Goal: Complete application form: Fill out and submit a form for a specific purpose

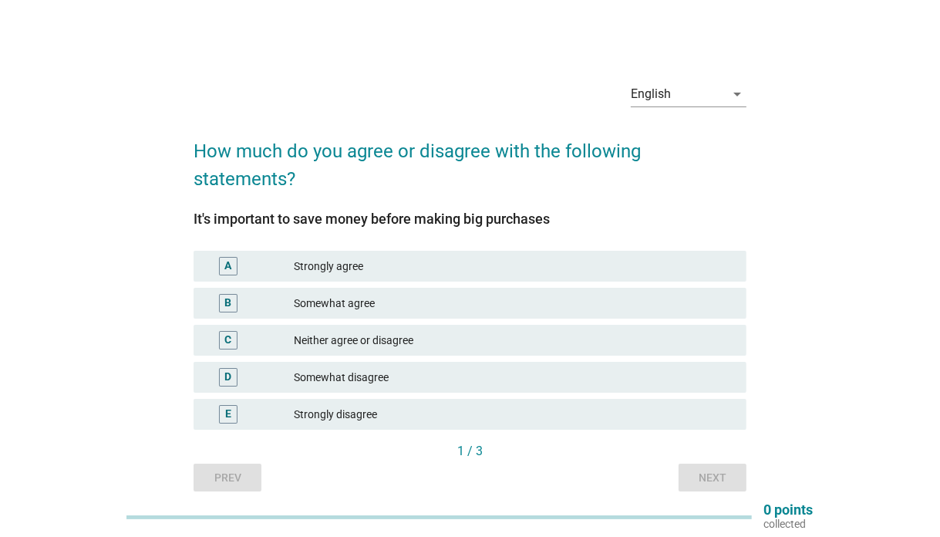
click at [411, 257] on div "Strongly agree" at bounding box center [514, 266] width 440 height 19
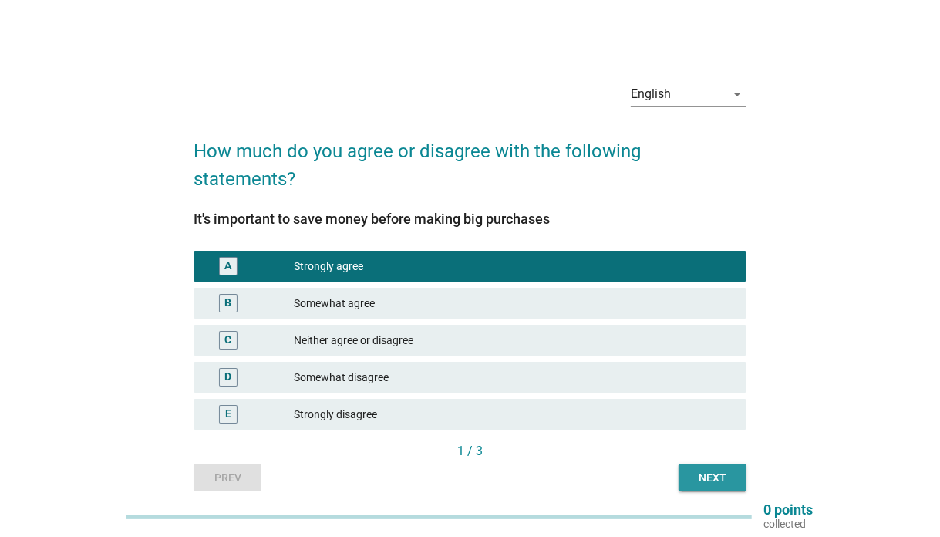
click at [699, 470] on div "Next" at bounding box center [712, 478] width 43 height 16
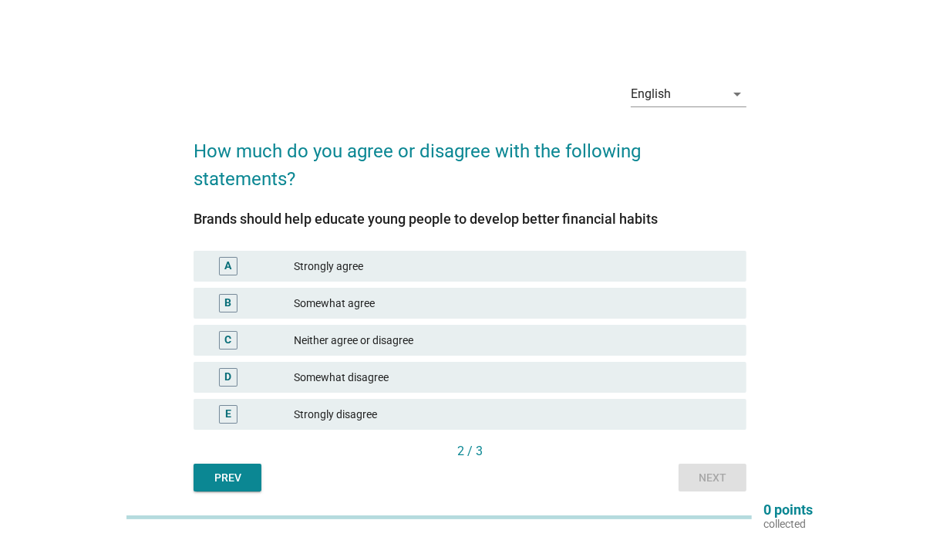
drag, startPoint x: 413, startPoint y: 279, endPoint x: 623, endPoint y: 382, distance: 234.2
click at [412, 294] on div "Somewhat agree" at bounding box center [514, 303] width 440 height 19
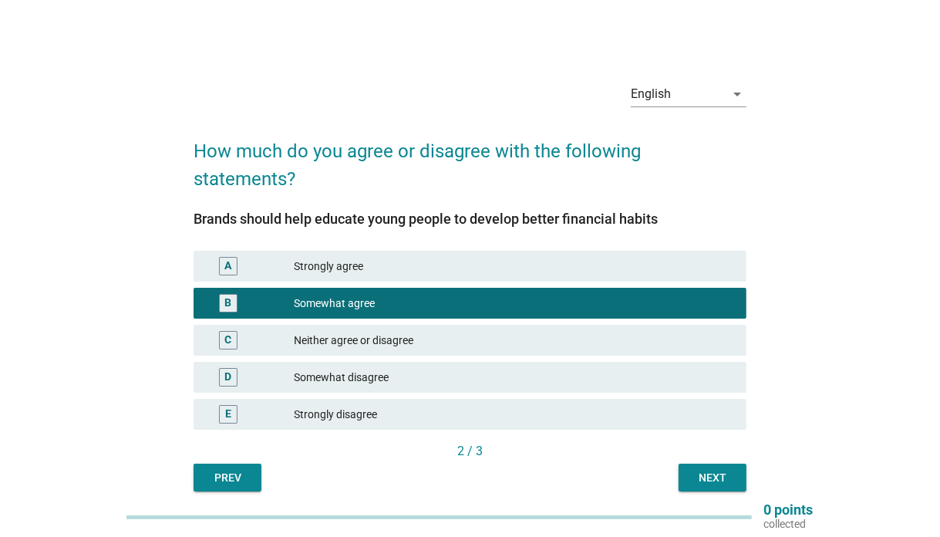
click at [722, 470] on div "Next" at bounding box center [712, 478] width 43 height 16
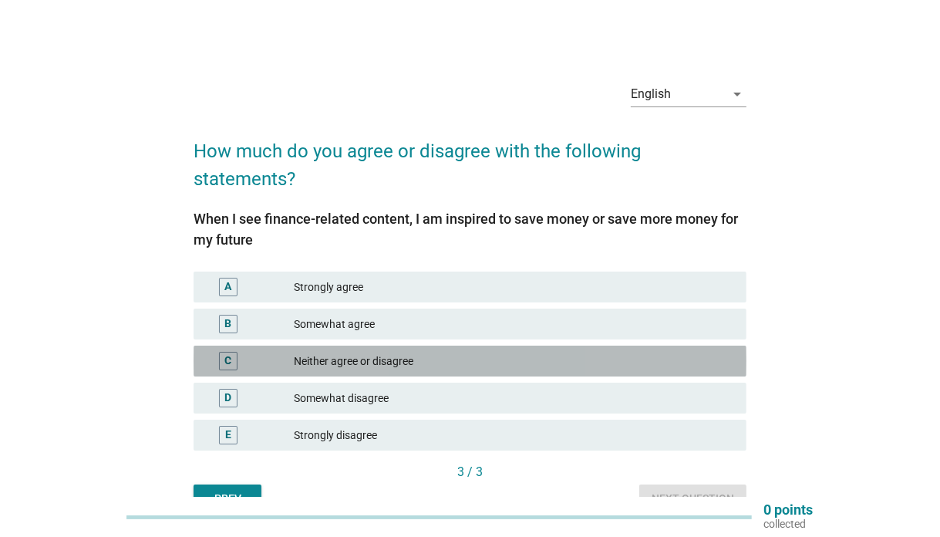
click at [462, 345] on div "C Neither agree or disagree" at bounding box center [470, 360] width 553 height 31
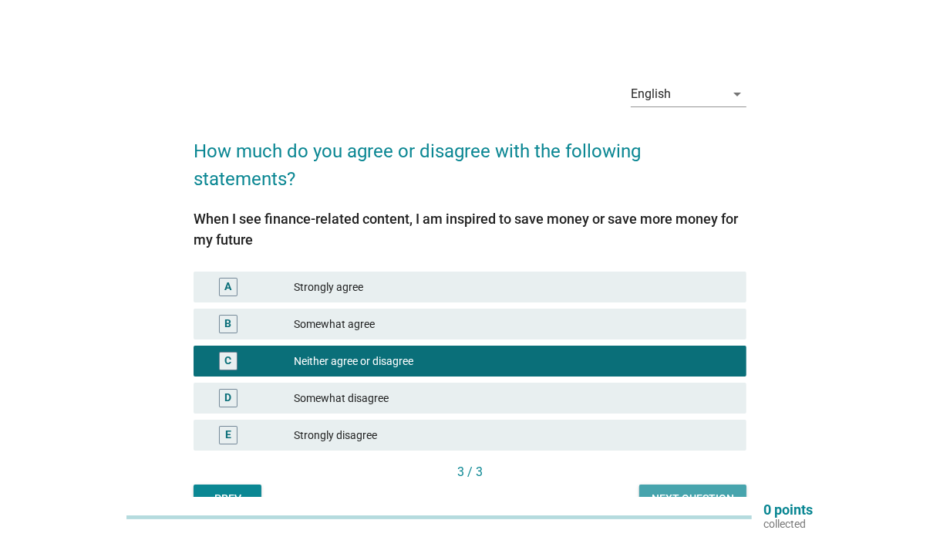
click at [703, 490] on div "Next question" at bounding box center [693, 498] width 83 height 16
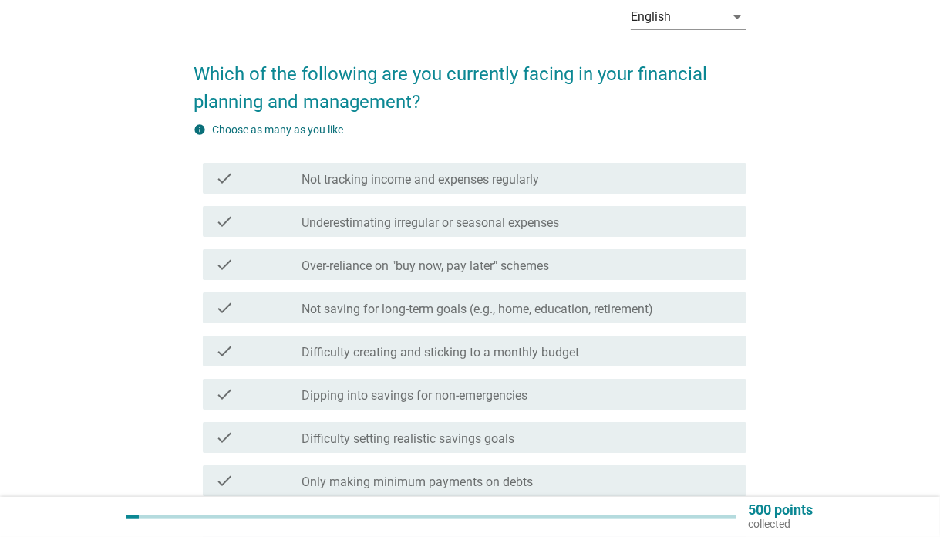
click at [456, 299] on div "check_box_outline_blank Not saving for long-term goals (e.g., home, education, …" at bounding box center [517, 307] width 433 height 19
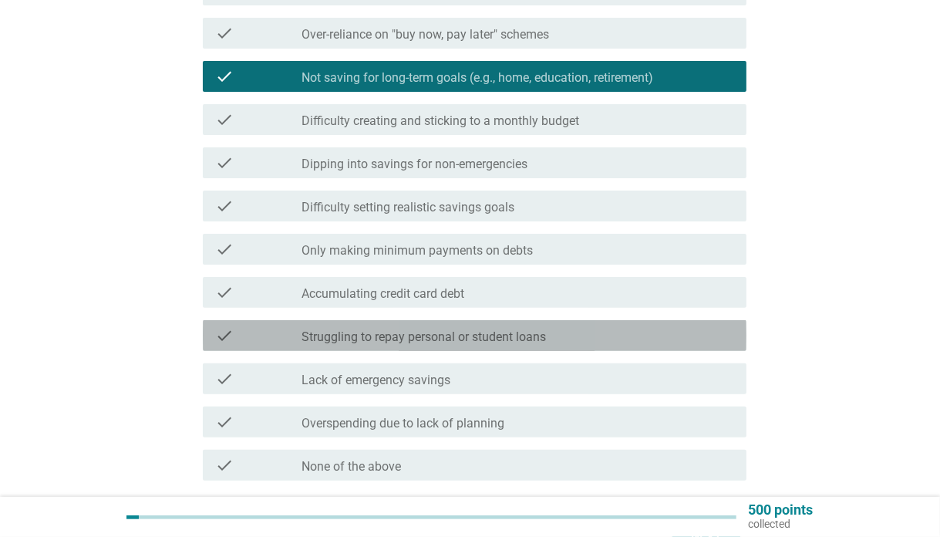
click at [493, 336] on label "Struggling to repay personal or student loans" at bounding box center [423, 336] width 244 height 15
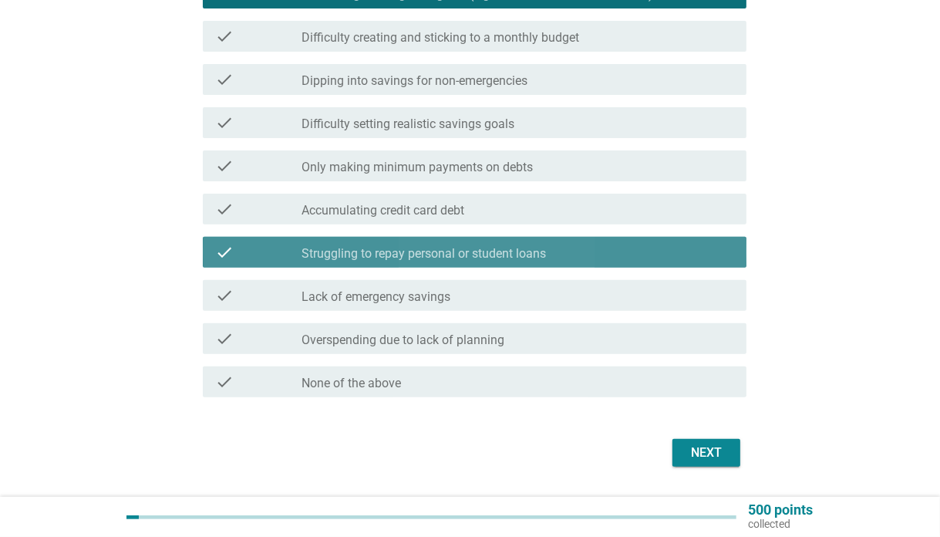
scroll to position [435, 0]
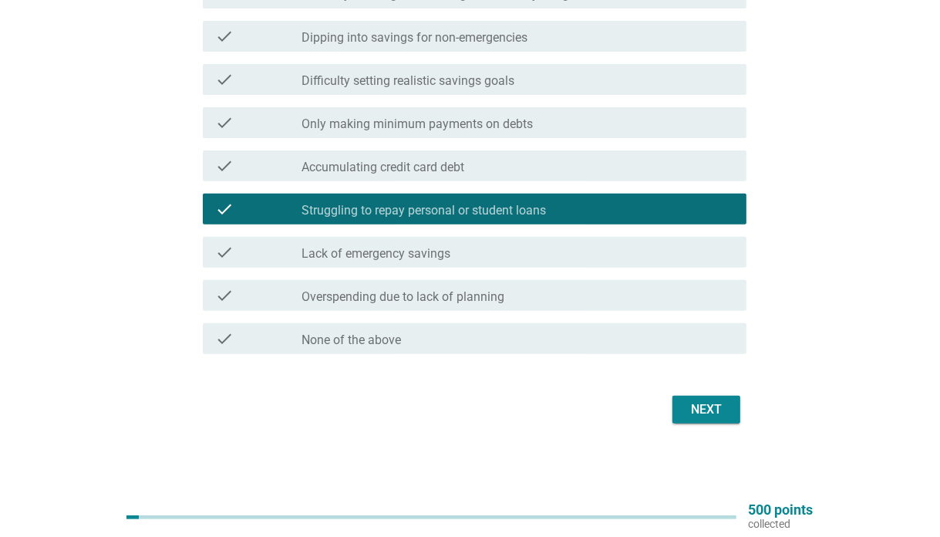
click at [672, 402] on div "Next" at bounding box center [470, 409] width 553 height 37
click at [696, 405] on div "Next" at bounding box center [706, 409] width 43 height 19
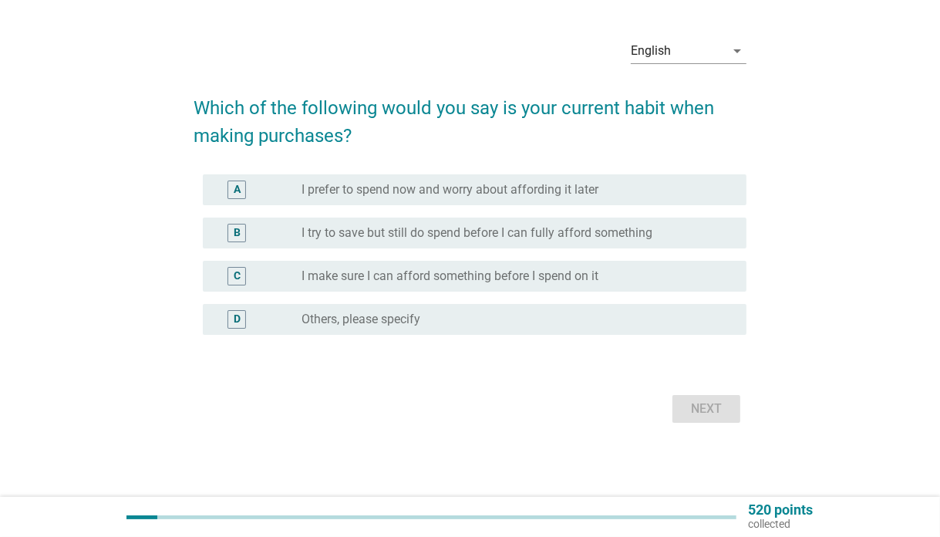
scroll to position [0, 0]
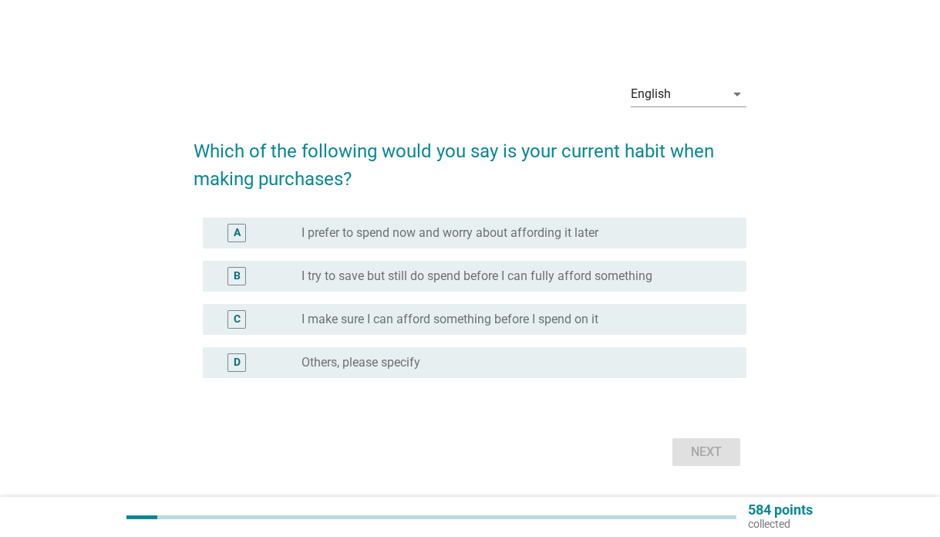
click at [620, 257] on div "B radio_button_unchecked I try to save but still do spend before I can fully af…" at bounding box center [470, 275] width 553 height 43
click at [601, 265] on div "B radio_button_unchecked I try to save but still do spend before I can fully af…" at bounding box center [475, 276] width 544 height 31
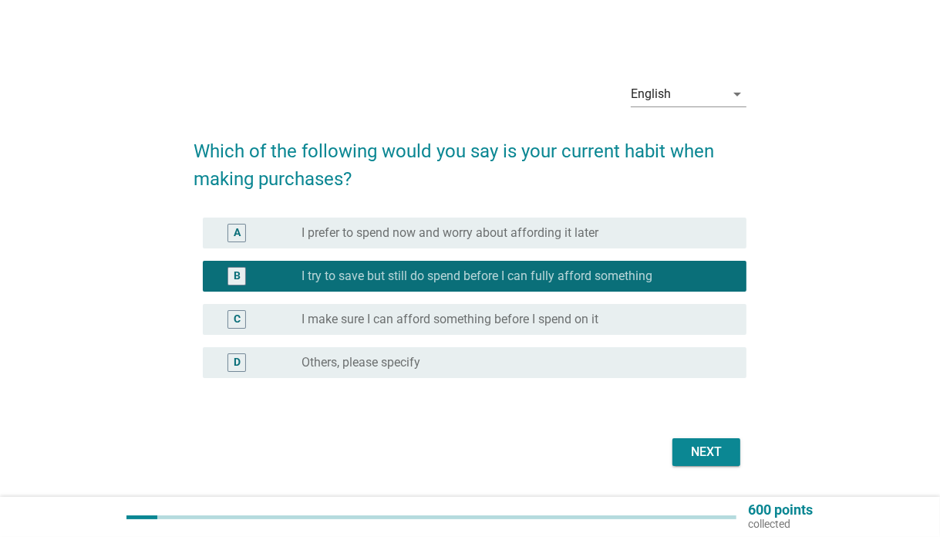
click at [711, 446] on div "Next" at bounding box center [706, 452] width 43 height 19
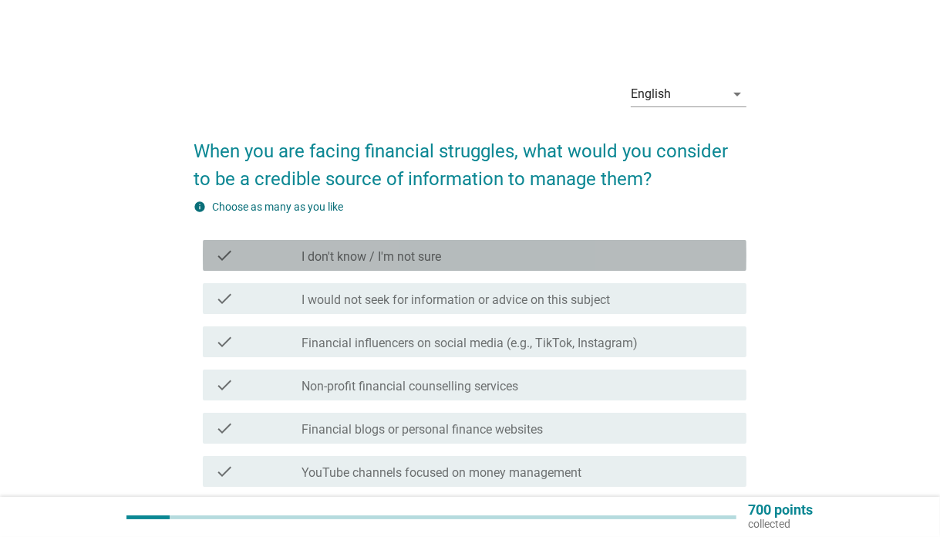
click at [500, 267] on div "check check_box_outline_blank I don't know / I'm not sure" at bounding box center [475, 255] width 544 height 31
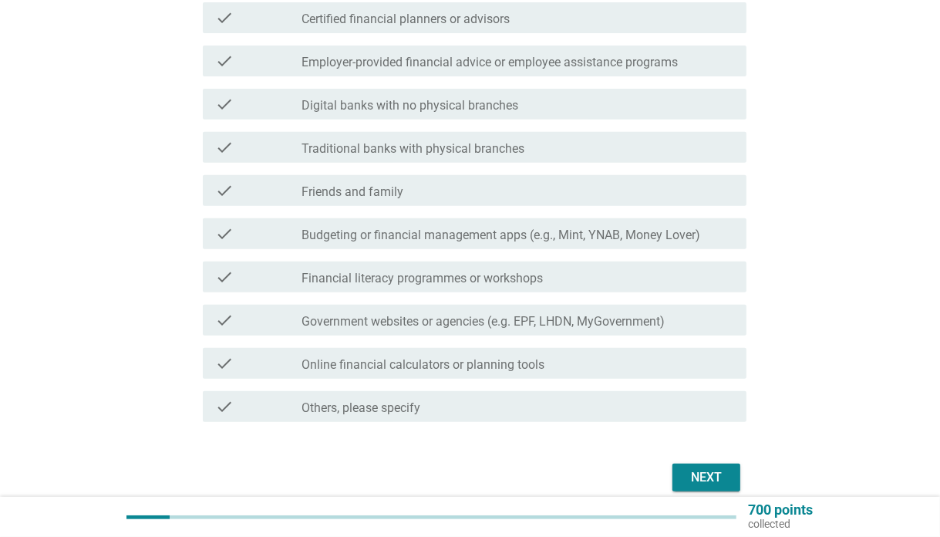
scroll to position [540, 0]
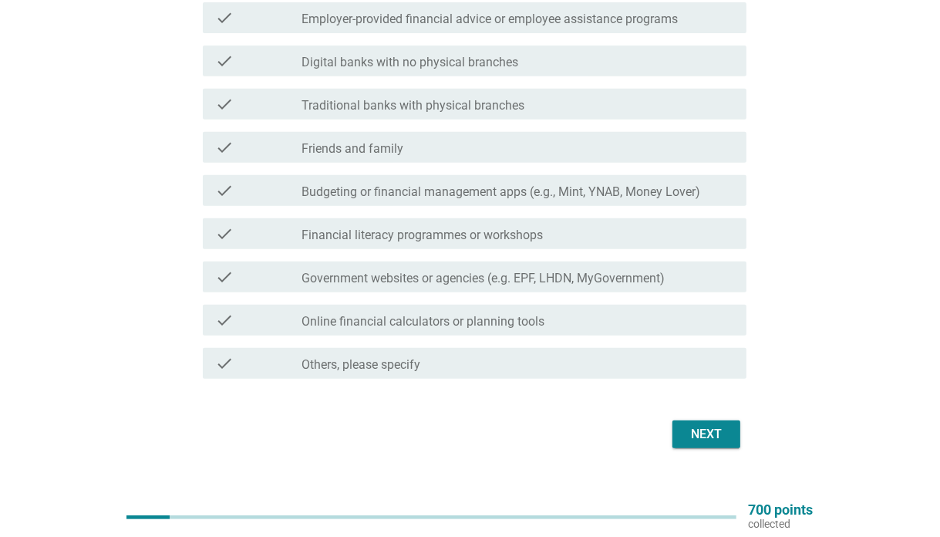
click at [708, 436] on div "Next" at bounding box center [706, 434] width 43 height 19
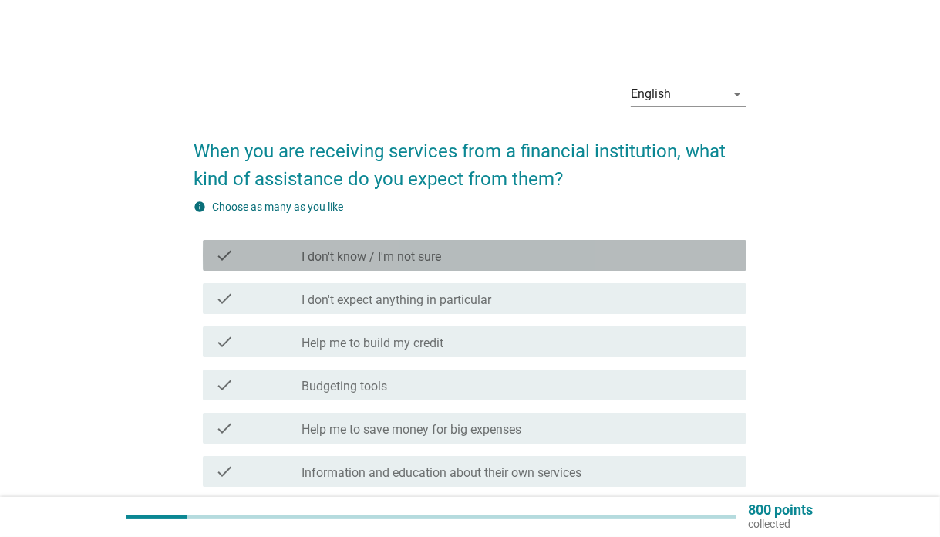
click at [508, 262] on div "check_box_outline_blank I don't know / I'm not sure" at bounding box center [517, 255] width 433 height 19
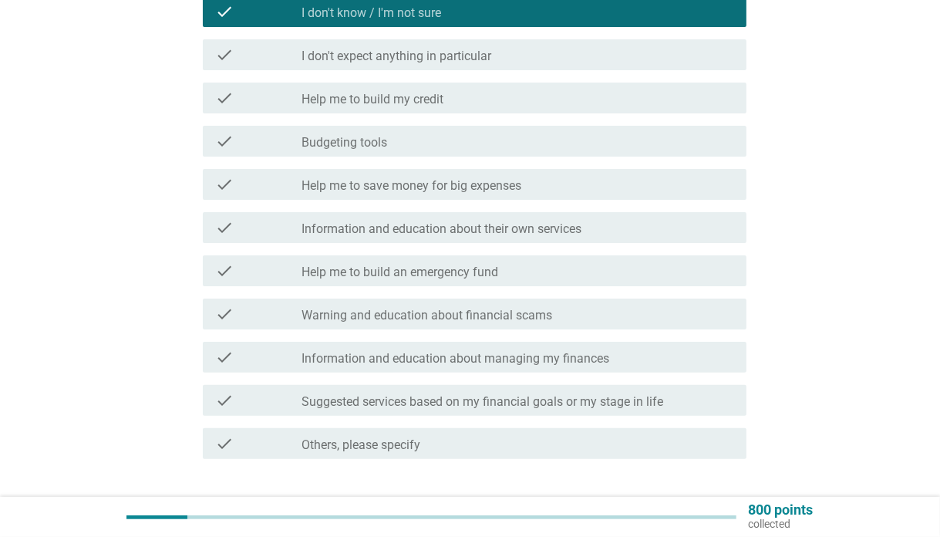
scroll to position [349, 0]
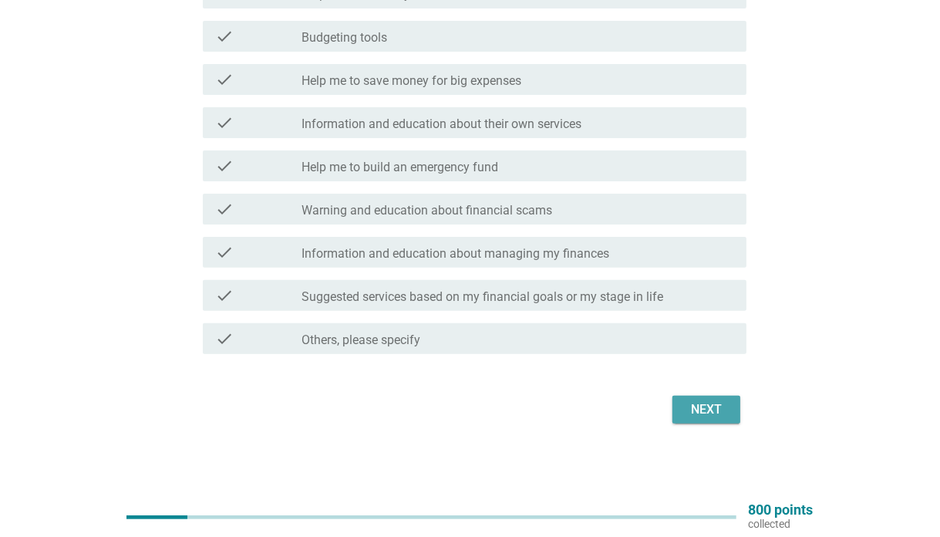
click at [713, 408] on div "Next" at bounding box center [706, 409] width 43 height 19
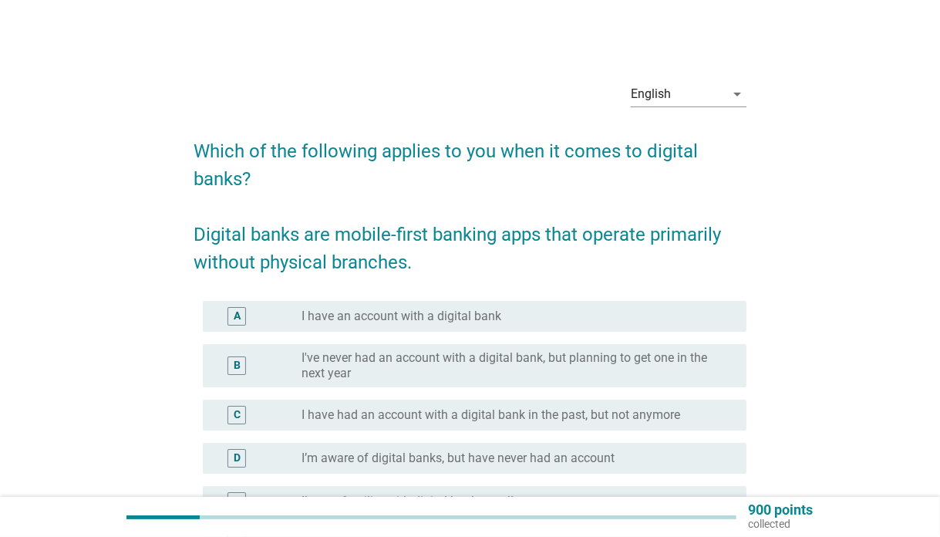
click at [517, 308] on div "radio_button_unchecked I have an account with a digital bank" at bounding box center [511, 315] width 420 height 15
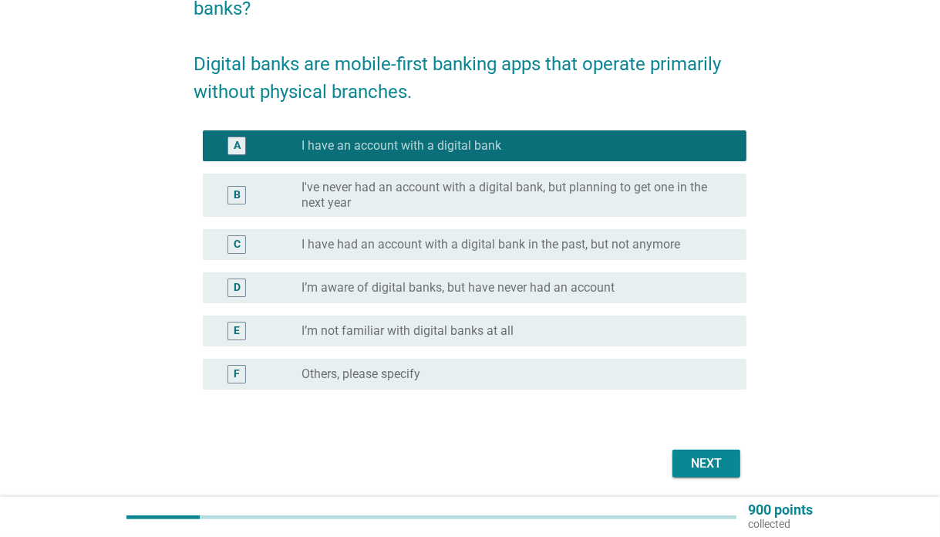
scroll to position [225, 0]
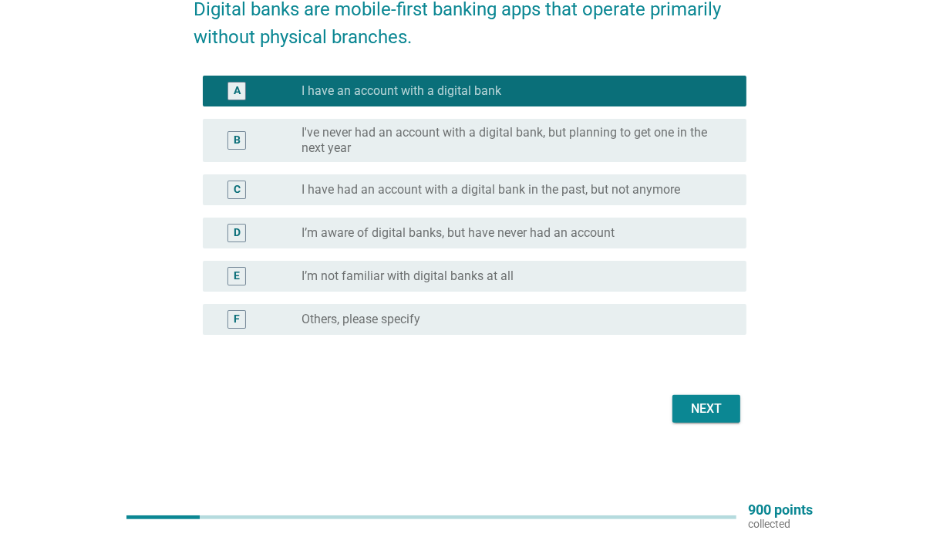
click at [694, 409] on div "Next" at bounding box center [706, 408] width 43 height 19
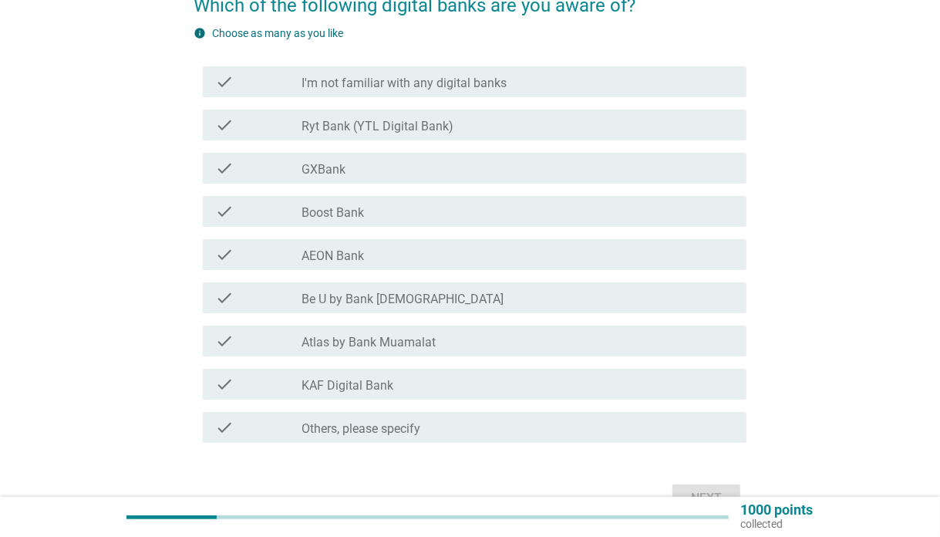
scroll to position [154, 0]
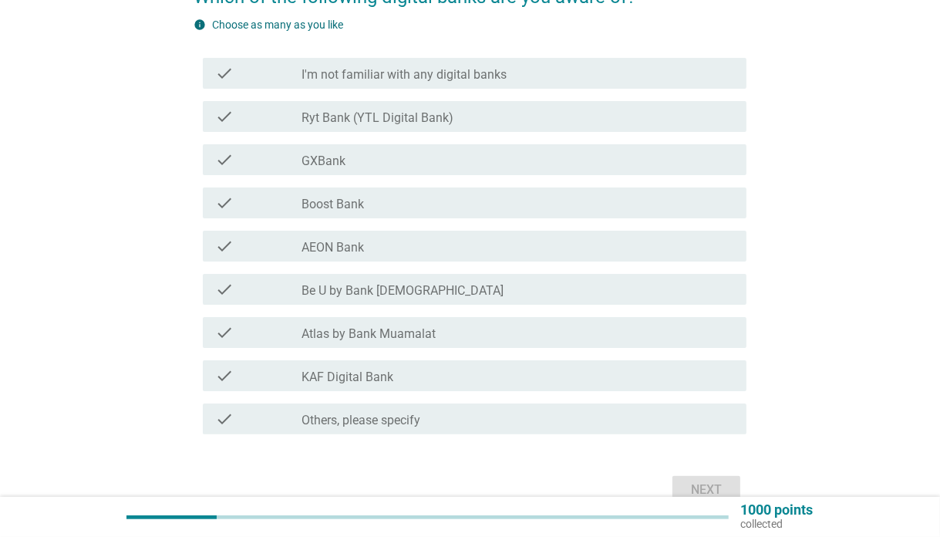
click at [412, 252] on div "check_box_outline_blank AEON Bank" at bounding box center [517, 246] width 433 height 19
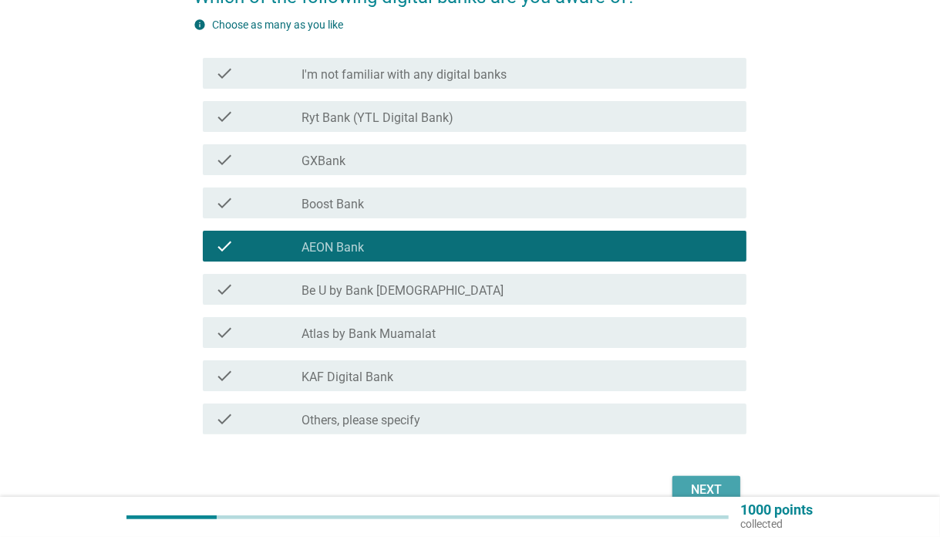
click at [709, 480] on div "Next" at bounding box center [706, 489] width 43 height 19
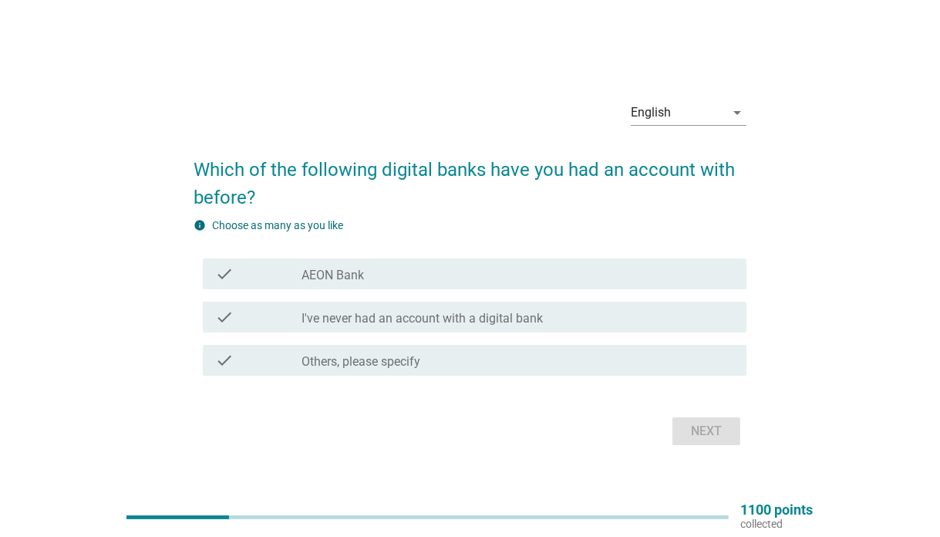
click at [445, 281] on div "check_box_outline_blank AEON Bank" at bounding box center [517, 273] width 433 height 19
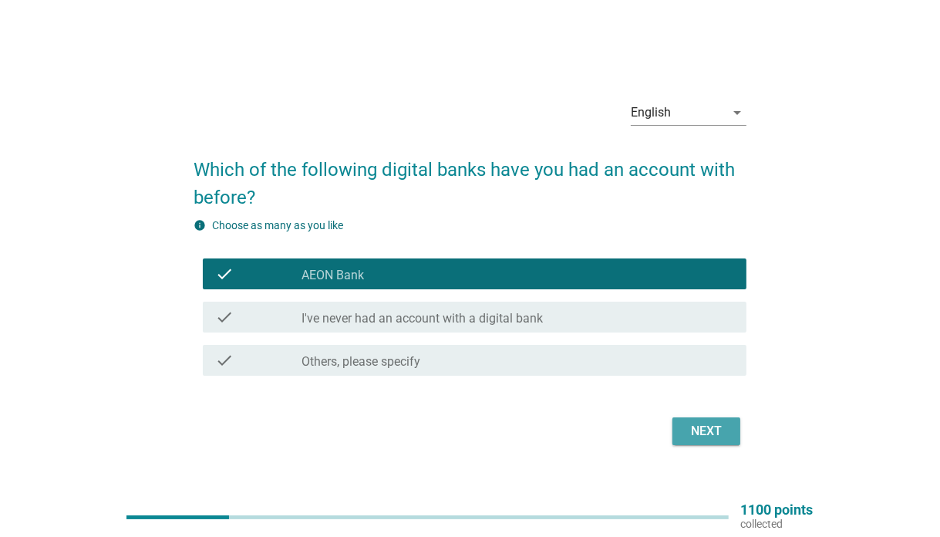
click at [716, 434] on div "Next" at bounding box center [706, 431] width 43 height 19
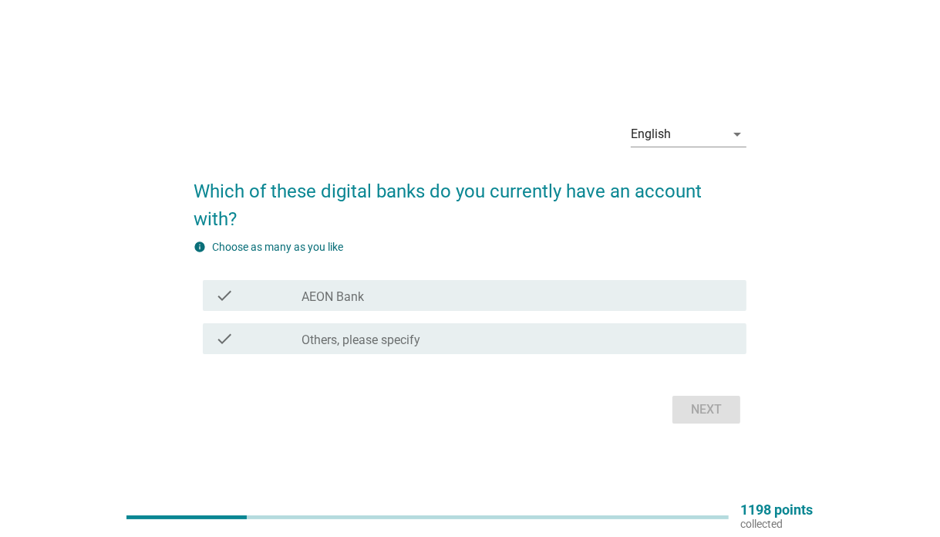
click at [500, 308] on div "check check_box_outline_blank AEON Bank" at bounding box center [475, 295] width 544 height 31
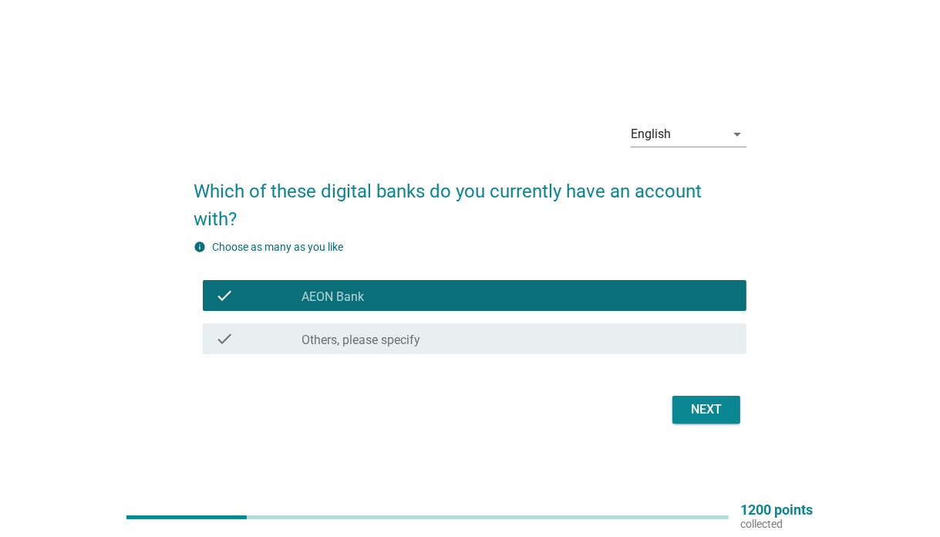
click at [709, 405] on div "Next" at bounding box center [706, 409] width 43 height 19
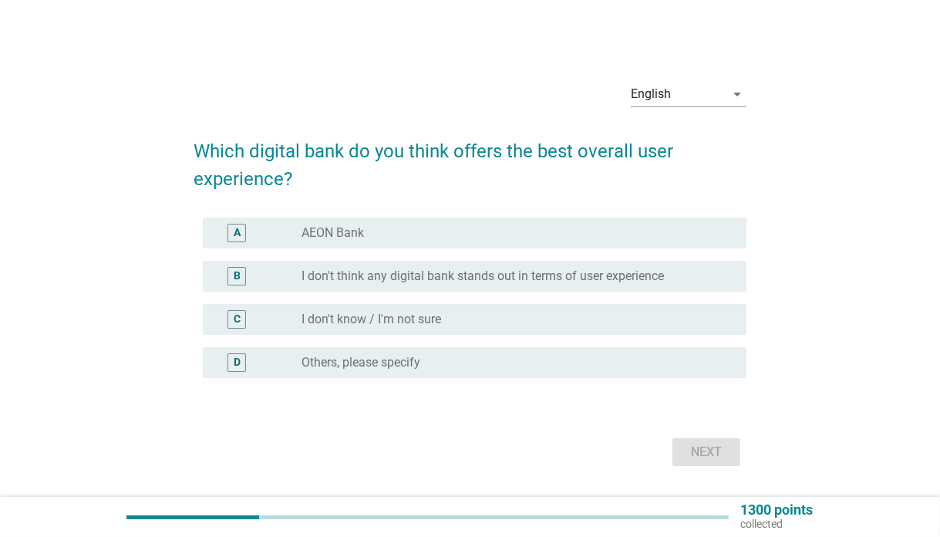
click at [463, 231] on div "radio_button_unchecked AEON Bank" at bounding box center [511, 232] width 420 height 15
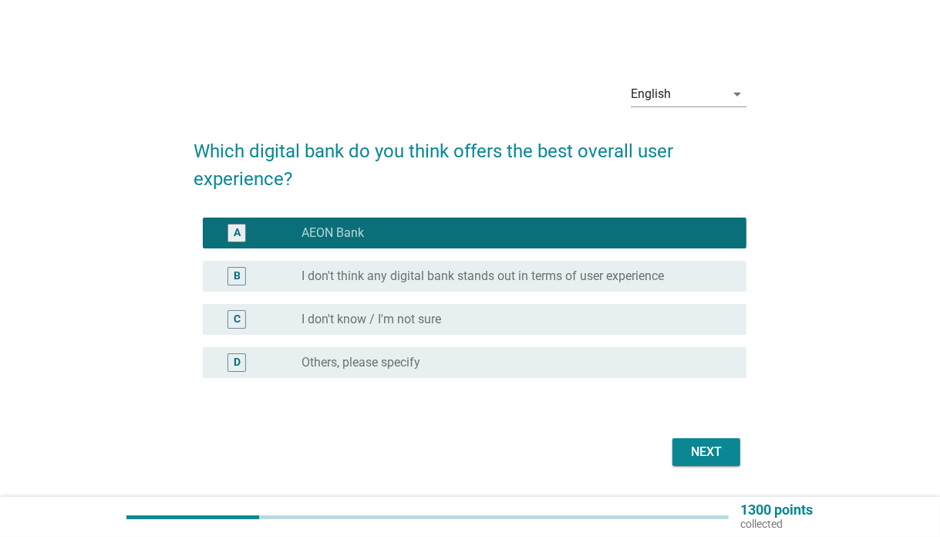
click at [700, 453] on div "Next" at bounding box center [706, 452] width 43 height 19
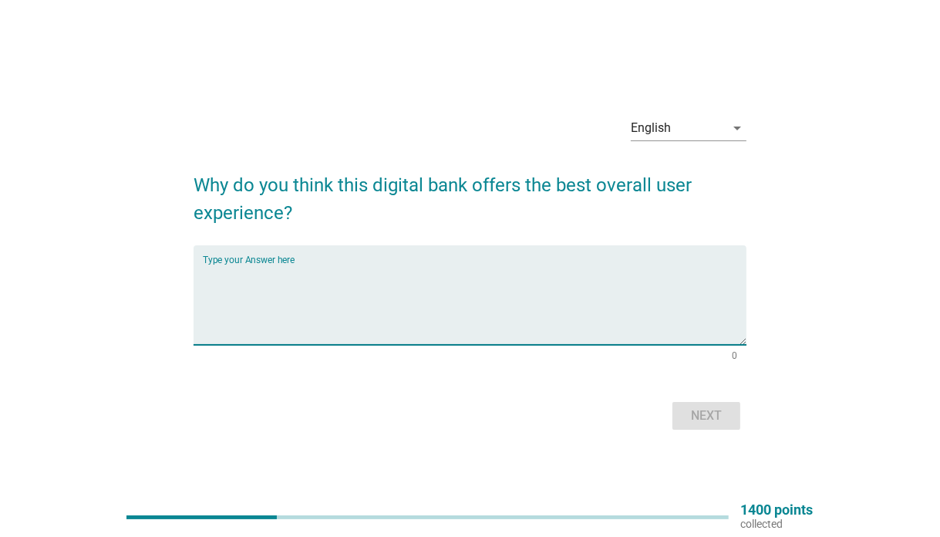
click at [496, 326] on textarea "Type your Answer here" at bounding box center [475, 304] width 544 height 81
type textarea "a"
type textarea "aeon bank"
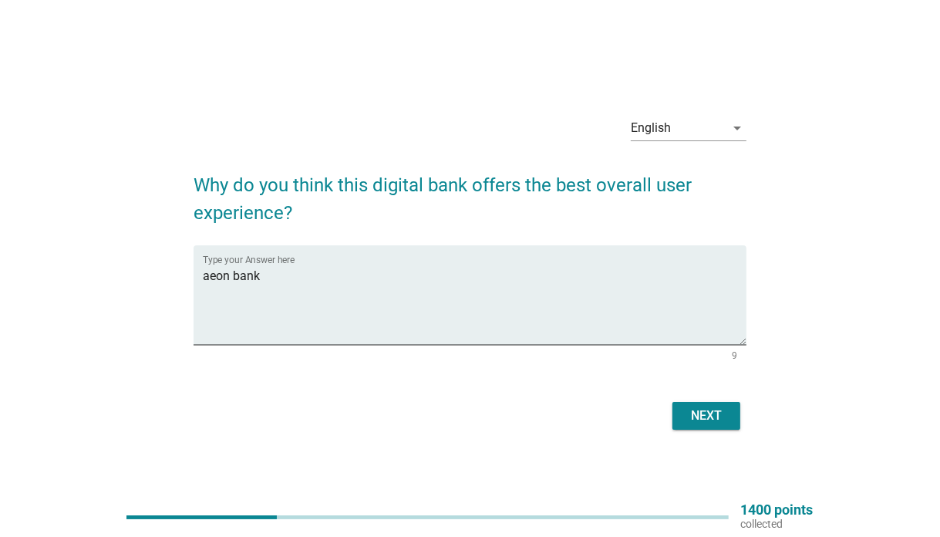
click at [737, 424] on button "Next" at bounding box center [706, 416] width 68 height 28
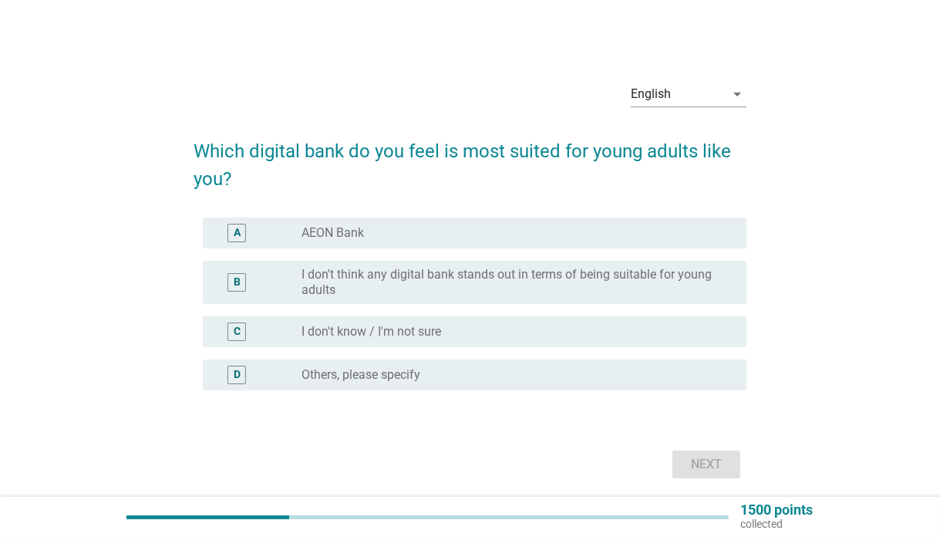
click at [426, 231] on div "radio_button_unchecked AEON Bank" at bounding box center [511, 232] width 420 height 15
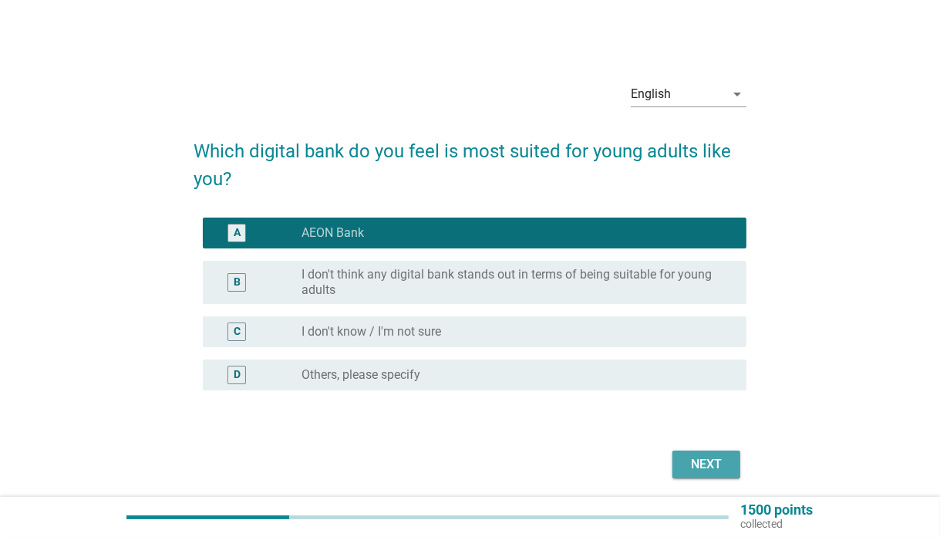
click at [709, 474] on button "Next" at bounding box center [706, 464] width 68 height 28
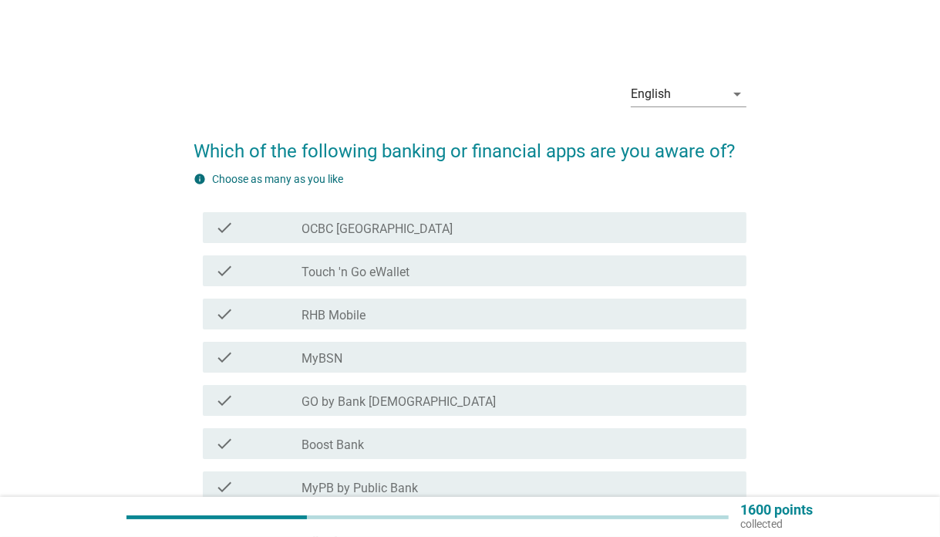
click at [430, 240] on div "check check_box_outline_blank OCBC [GEOGRAPHIC_DATA]" at bounding box center [475, 227] width 544 height 31
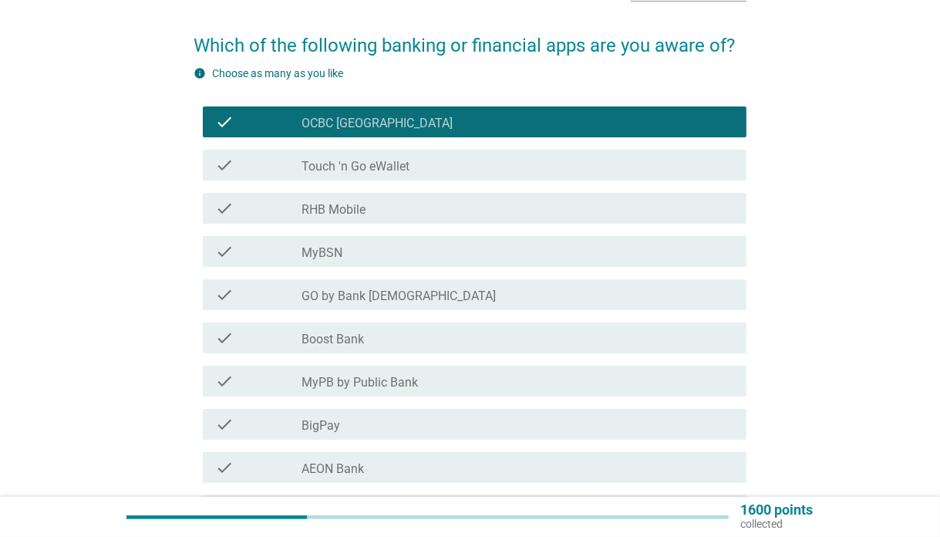
scroll to position [231, 0]
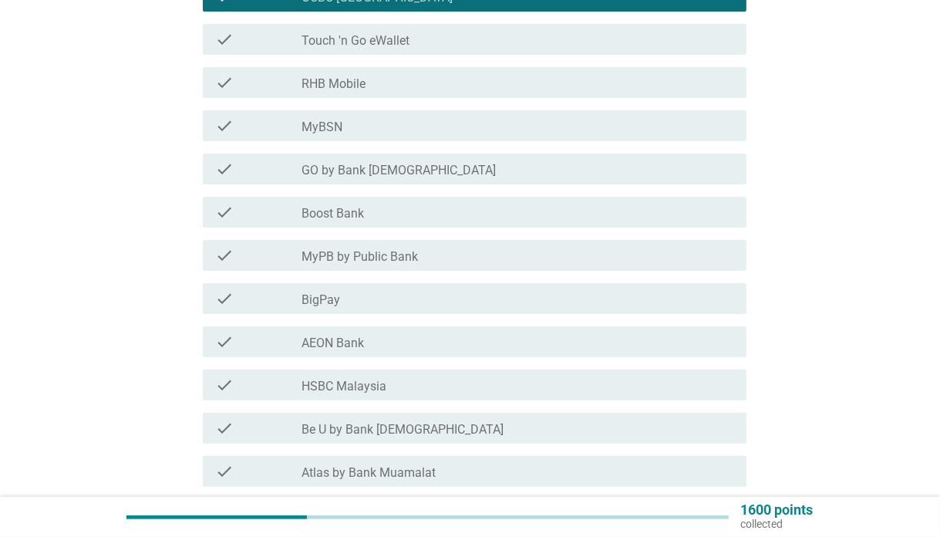
click at [413, 338] on div "check_box_outline_blank AEON Bank" at bounding box center [517, 341] width 433 height 19
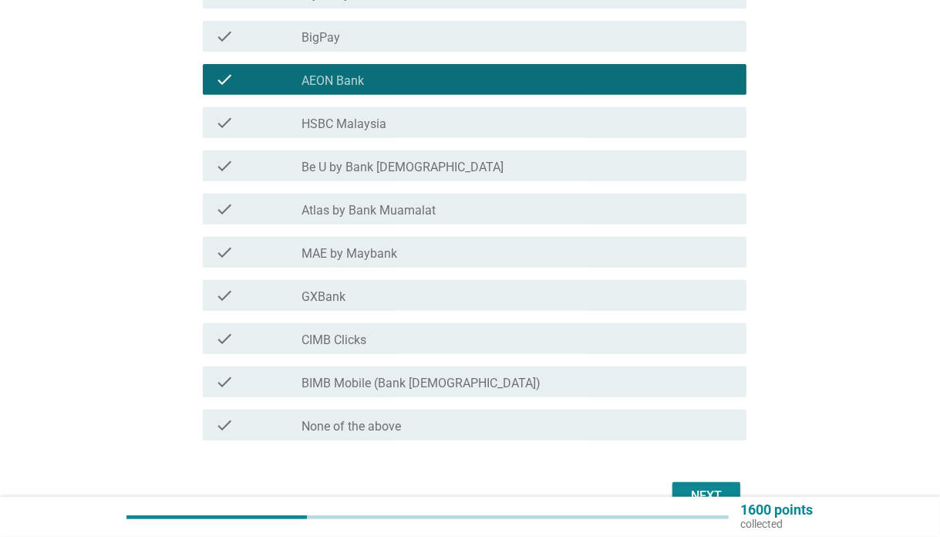
scroll to position [580, 0]
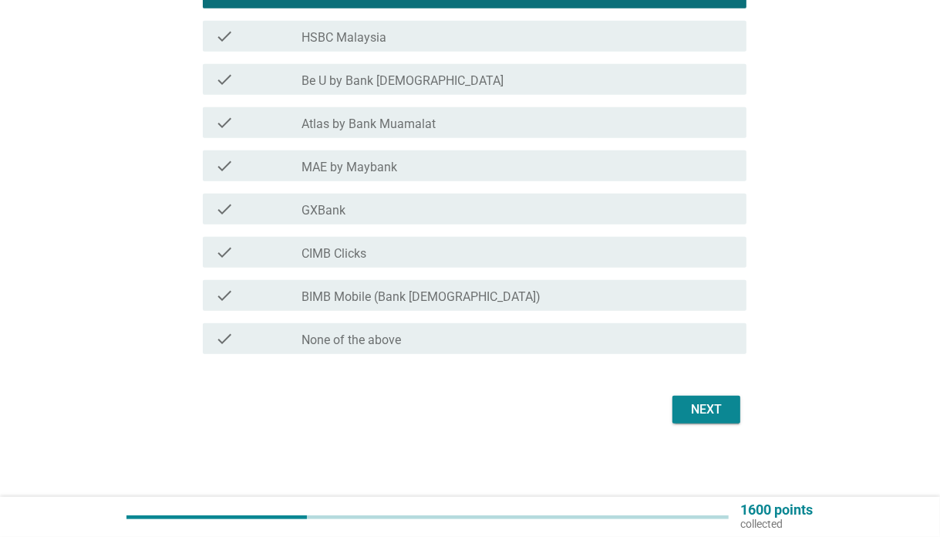
click at [712, 400] on div "Next" at bounding box center [706, 409] width 43 height 19
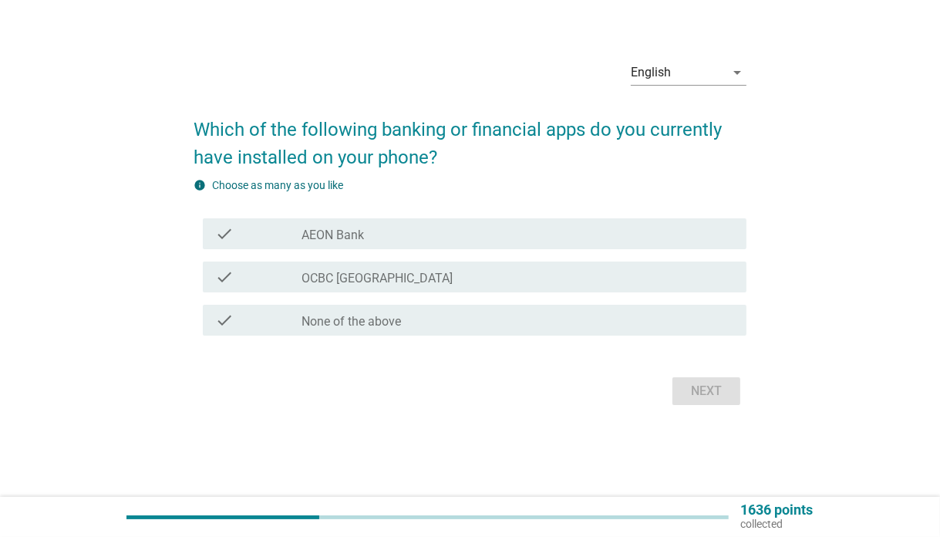
scroll to position [0, 0]
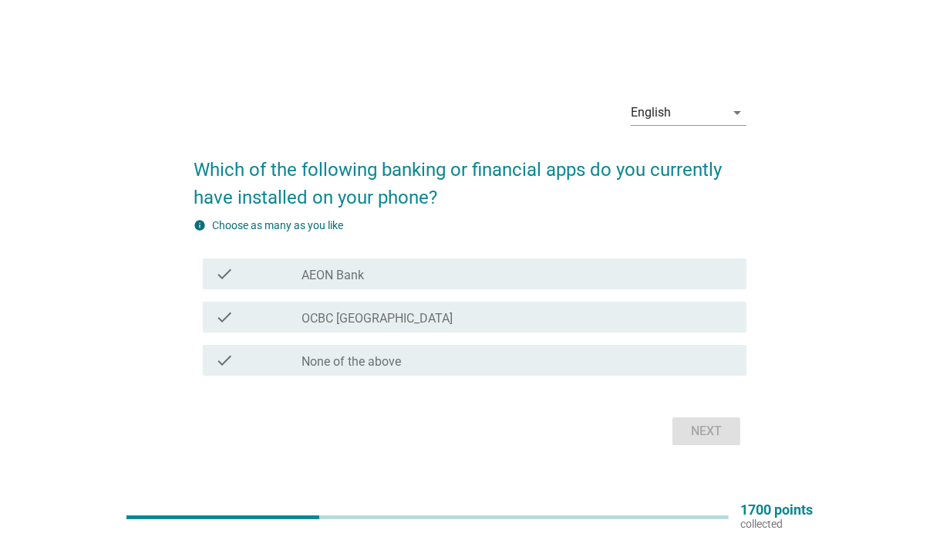
click at [496, 255] on div "check check_box_outline_blank AEON Bank" at bounding box center [470, 273] width 553 height 43
click at [509, 277] on div "check_box_outline_blank AEON Bank" at bounding box center [517, 273] width 433 height 19
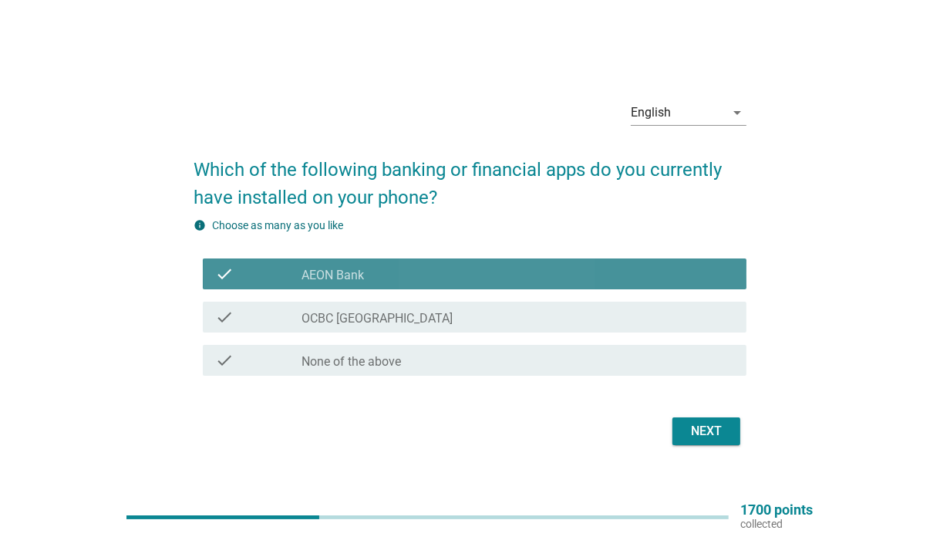
click at [509, 314] on div "check_box_outline_blank OCBC [GEOGRAPHIC_DATA]" at bounding box center [517, 317] width 433 height 19
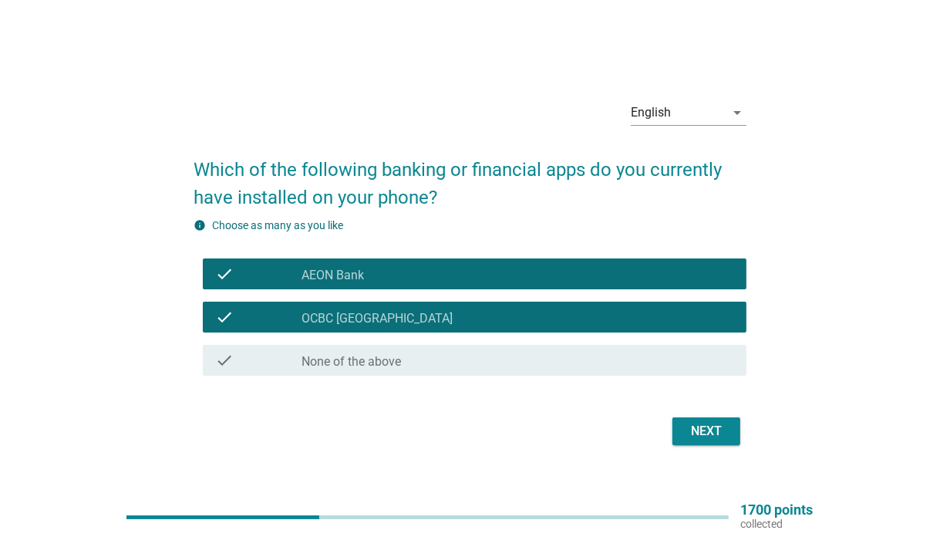
click at [708, 433] on div "Next" at bounding box center [706, 431] width 43 height 19
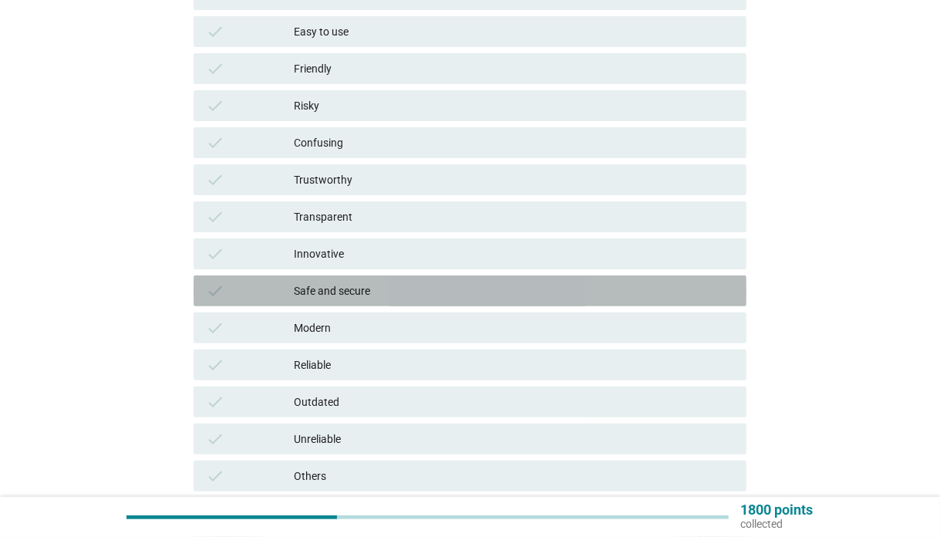
drag, startPoint x: 404, startPoint y: 297, endPoint x: 429, endPoint y: 292, distance: 25.1
click at [404, 297] on div "Safe and secure" at bounding box center [514, 290] width 440 height 19
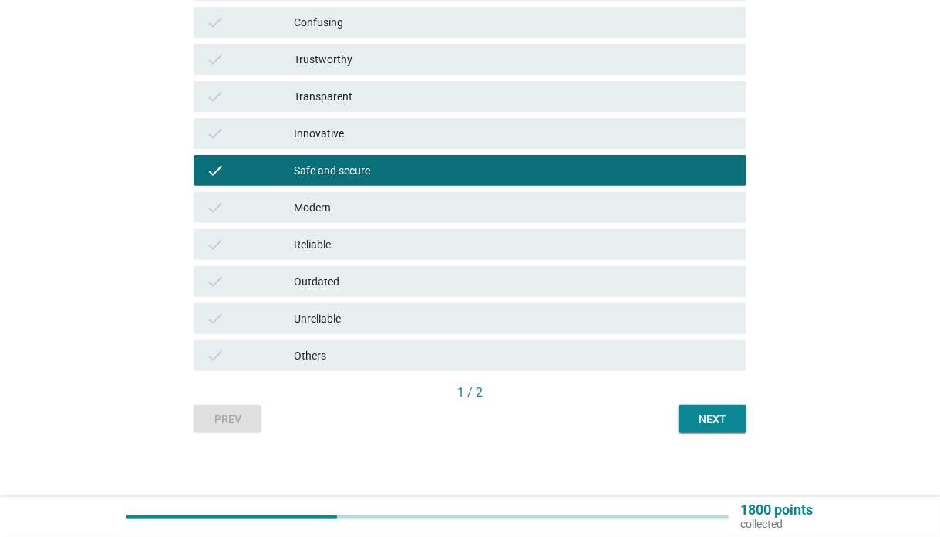
scroll to position [434, 0]
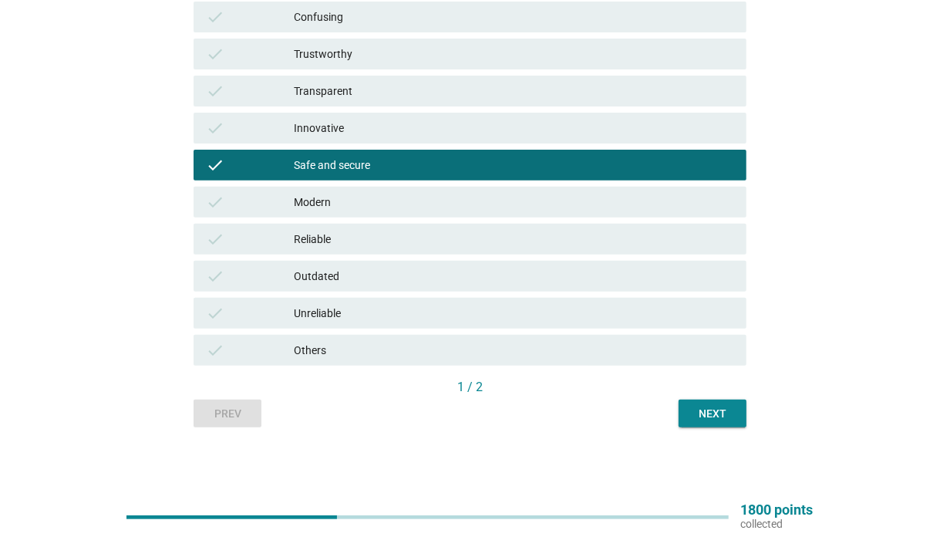
click at [759, 422] on div "English arrow_drop_down What qualities do you associate with the following bank…" at bounding box center [470, 31] width 866 height 817
click at [725, 414] on div "Next" at bounding box center [712, 414] width 43 height 16
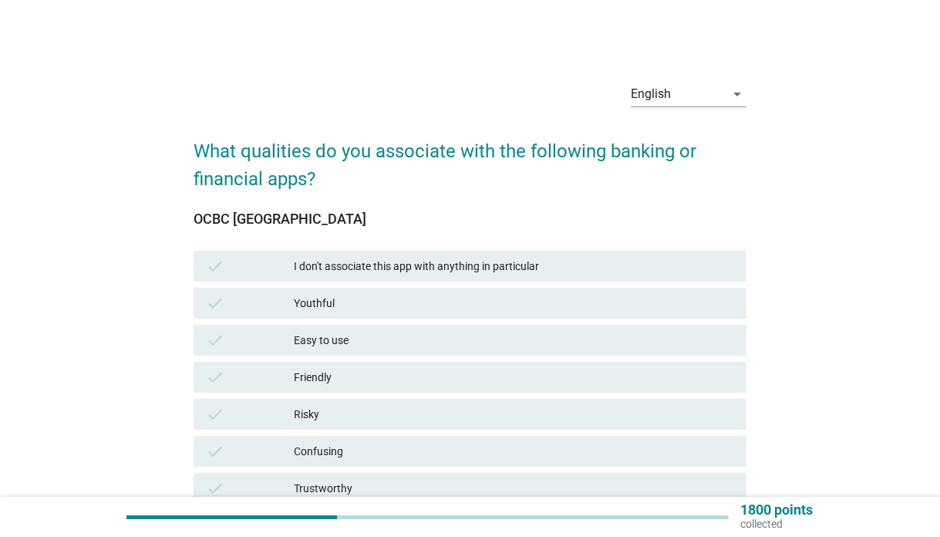
click at [457, 341] on div "Easy to use" at bounding box center [514, 340] width 440 height 19
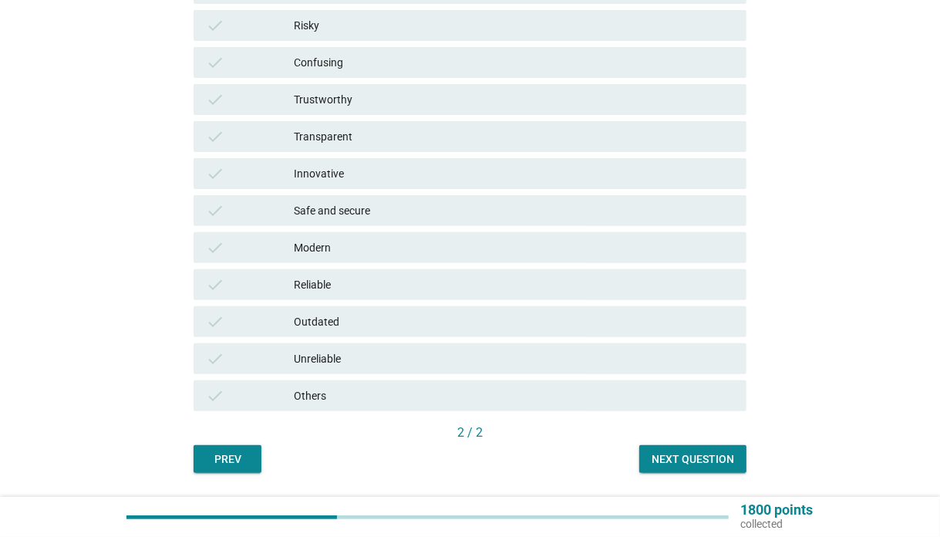
scroll to position [434, 0]
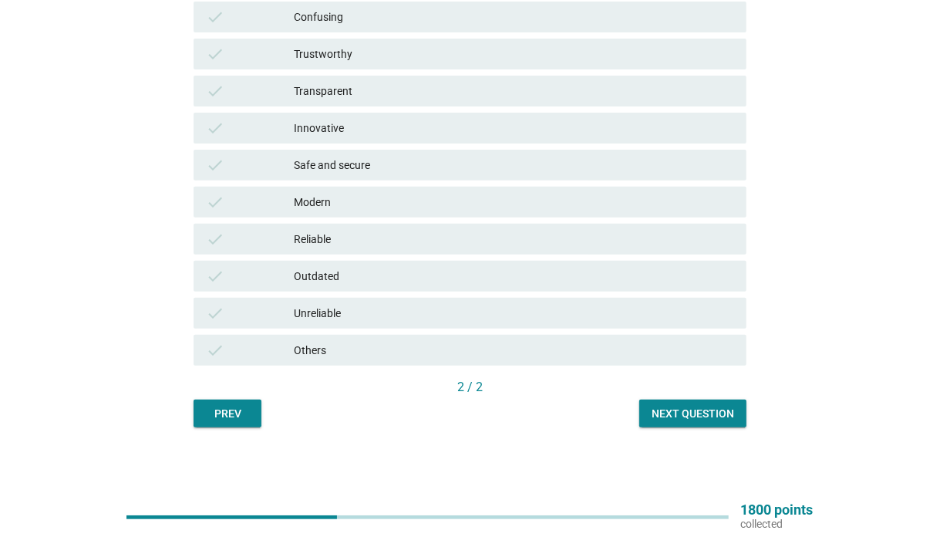
click at [688, 398] on div "2 / 2" at bounding box center [470, 389] width 553 height 22
click at [692, 416] on div "Next question" at bounding box center [693, 414] width 83 height 16
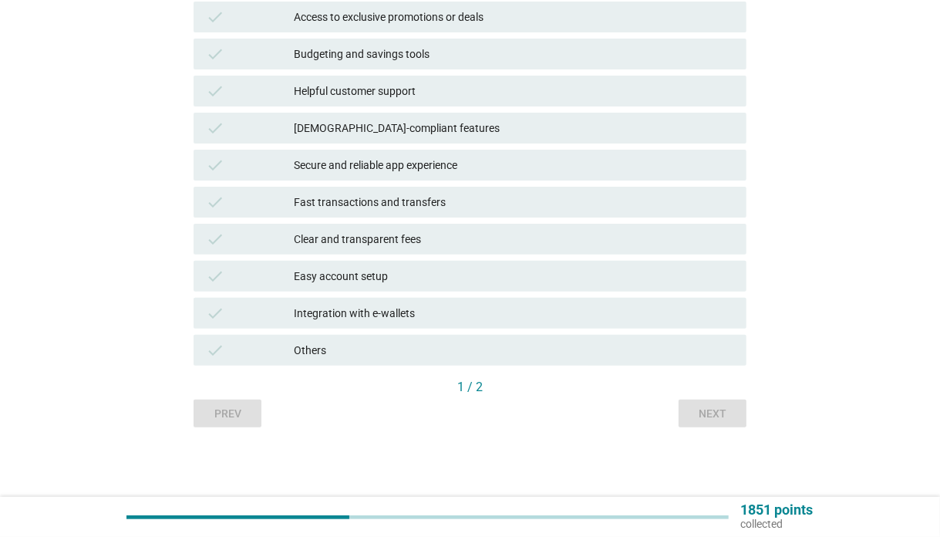
scroll to position [0, 0]
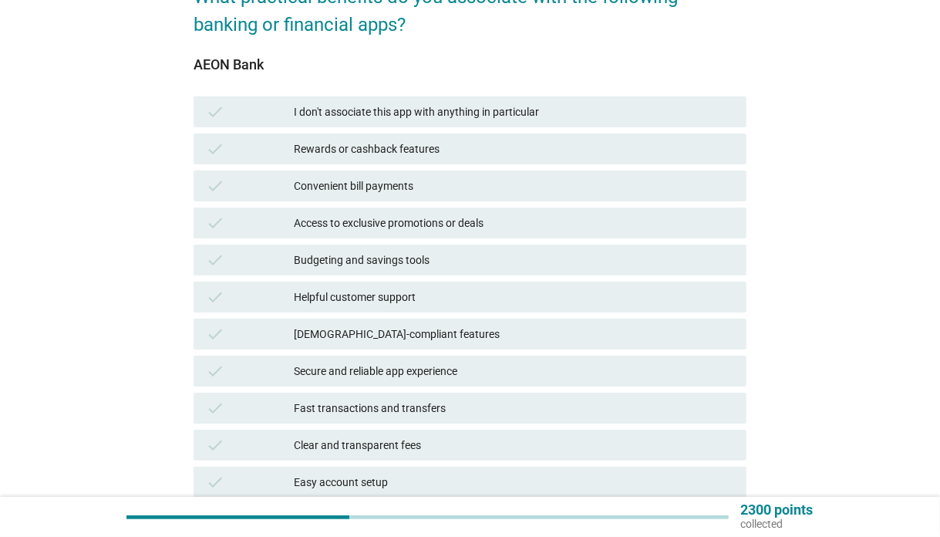
click at [470, 294] on div "Helpful customer support" at bounding box center [514, 297] width 440 height 19
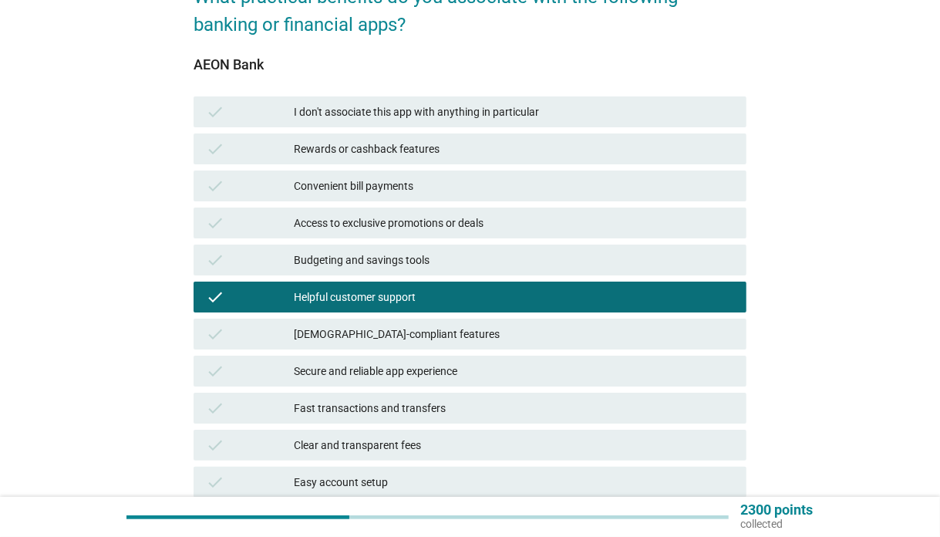
scroll to position [360, 0]
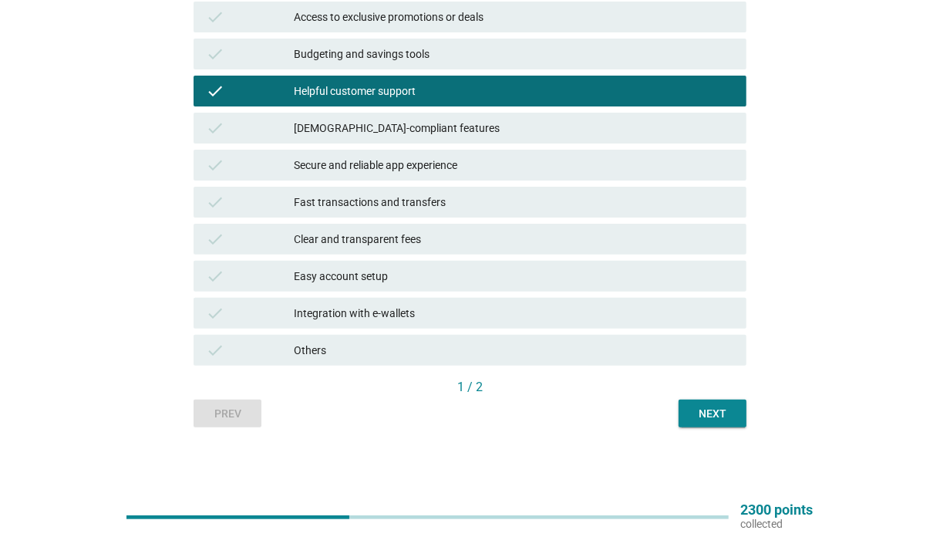
click at [466, 281] on div "Easy account setup" at bounding box center [514, 276] width 440 height 19
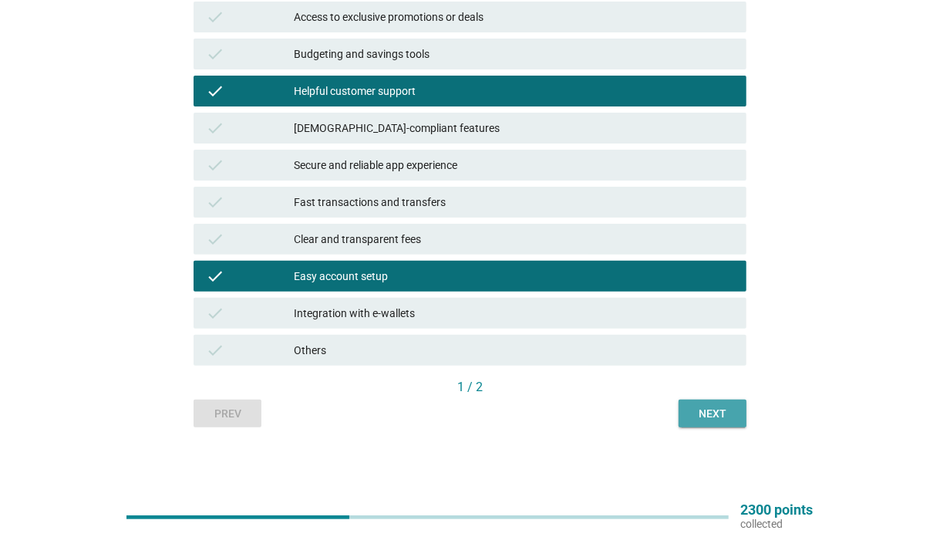
click at [710, 411] on div "Next" at bounding box center [712, 414] width 43 height 16
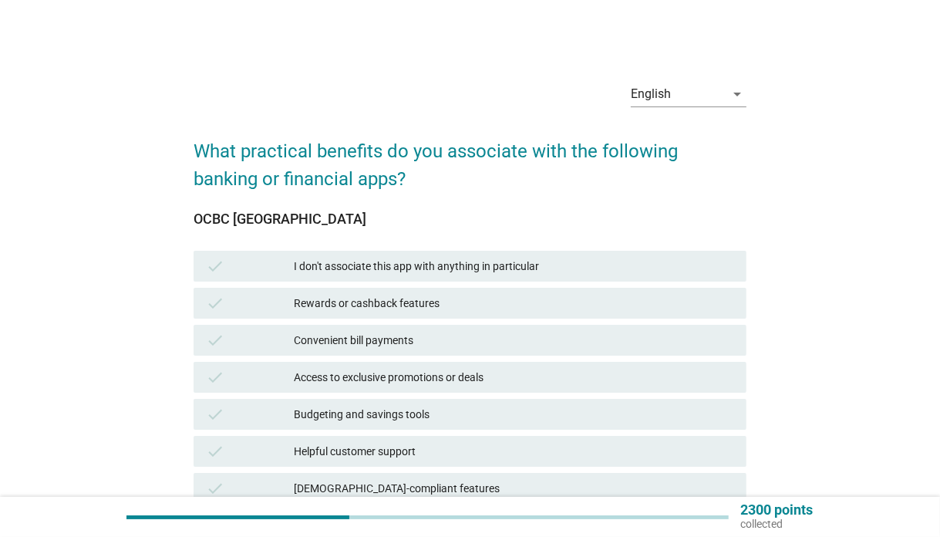
click at [512, 345] on div "Convenient bill payments" at bounding box center [514, 340] width 440 height 19
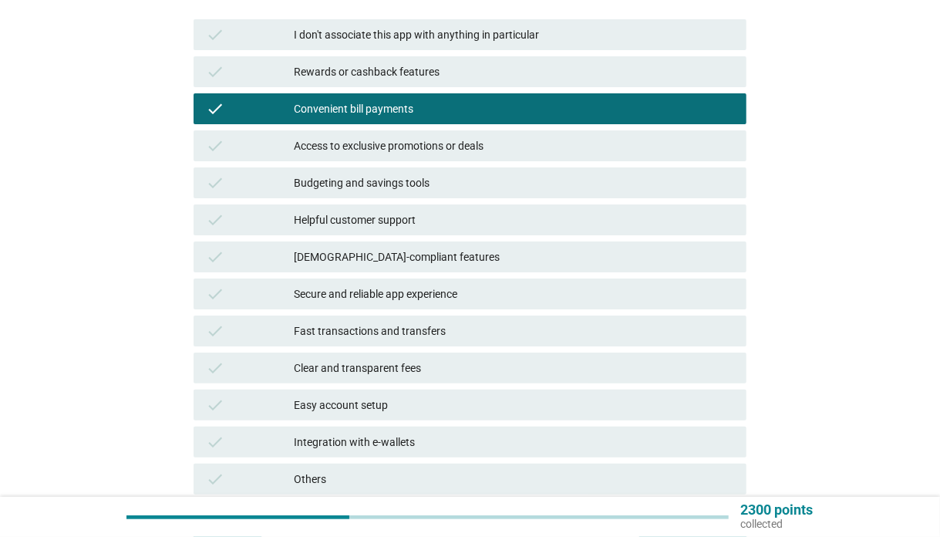
click at [555, 357] on div "check Clear and transparent fees" at bounding box center [470, 367] width 553 height 31
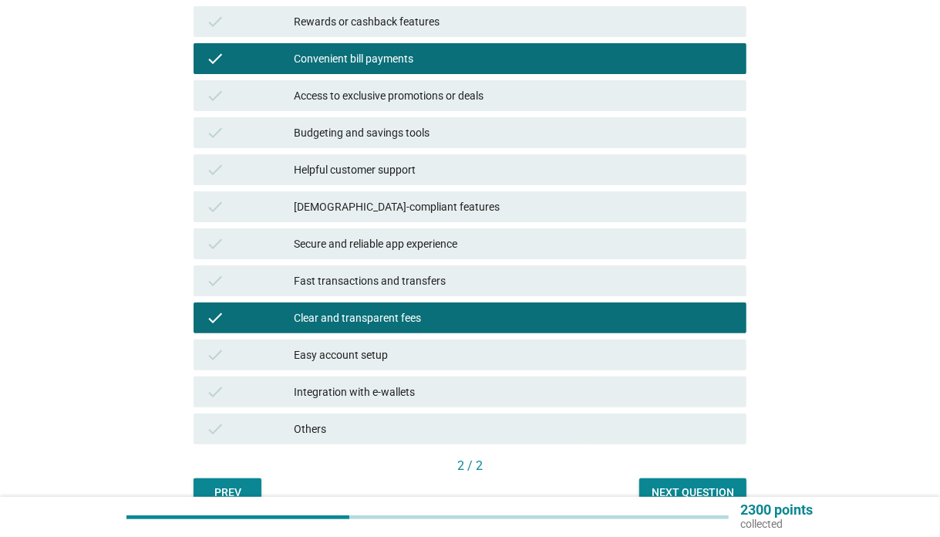
scroll to position [308, 0]
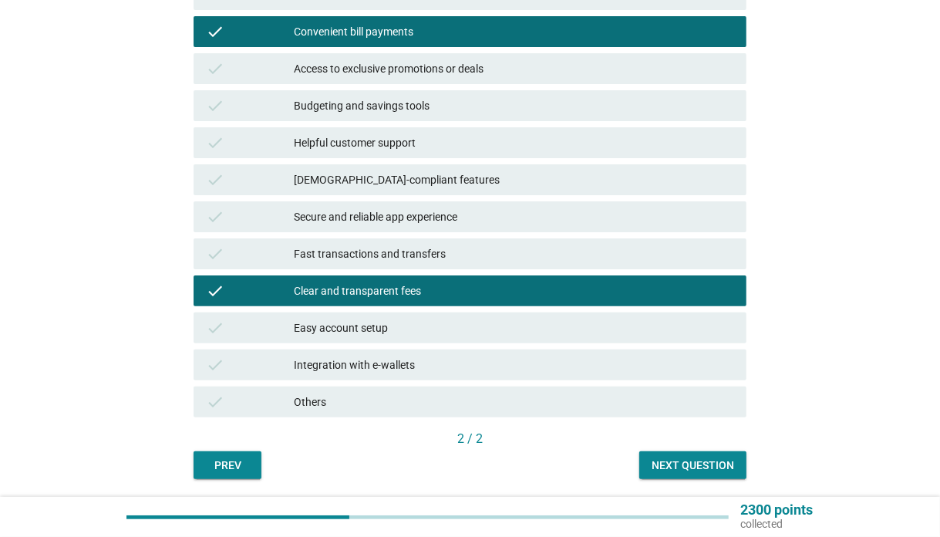
click at [709, 448] on div "2 / 2" at bounding box center [470, 440] width 553 height 22
click at [706, 460] on div "Next question" at bounding box center [693, 465] width 83 height 16
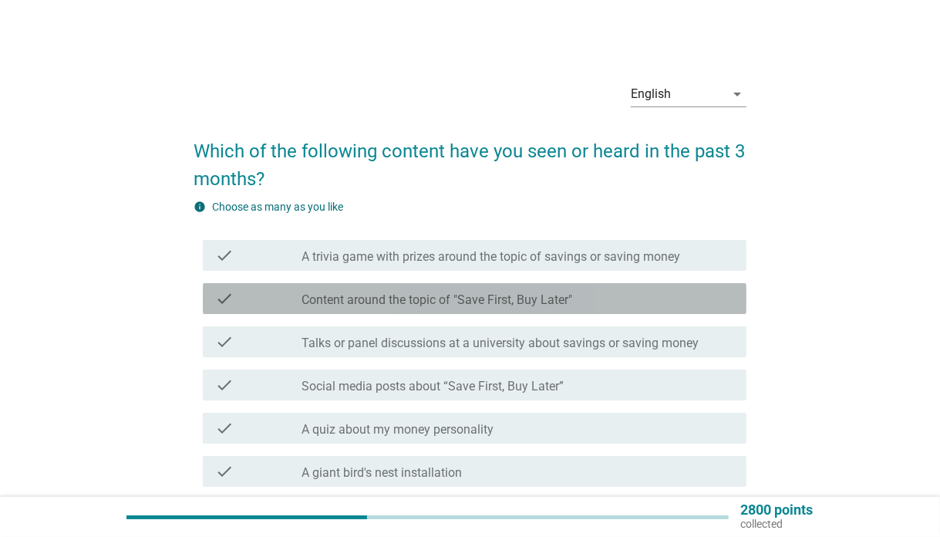
drag, startPoint x: 496, startPoint y: 305, endPoint x: 554, endPoint y: 346, distance: 71.4
click at [497, 305] on label "Content around the topic of "Save First, Buy Later"" at bounding box center [436, 299] width 271 height 15
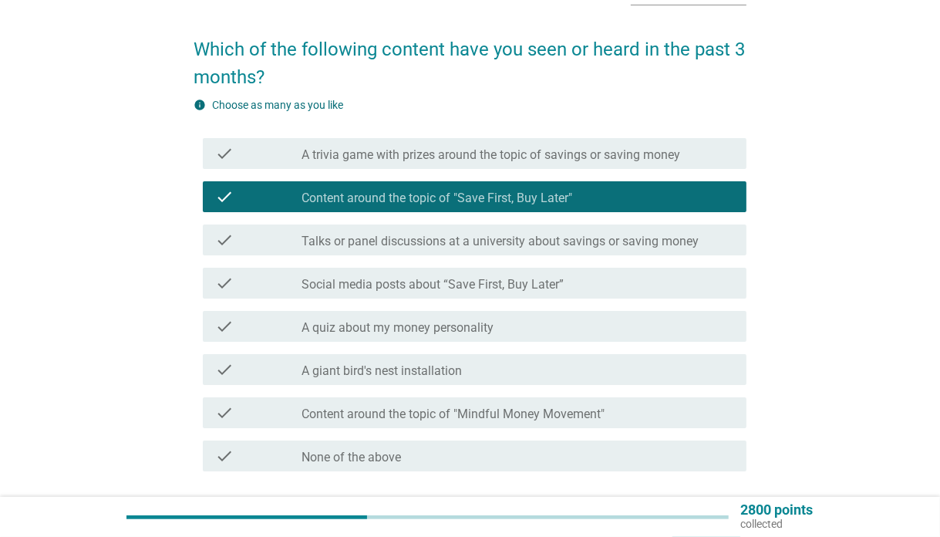
scroll to position [219, 0]
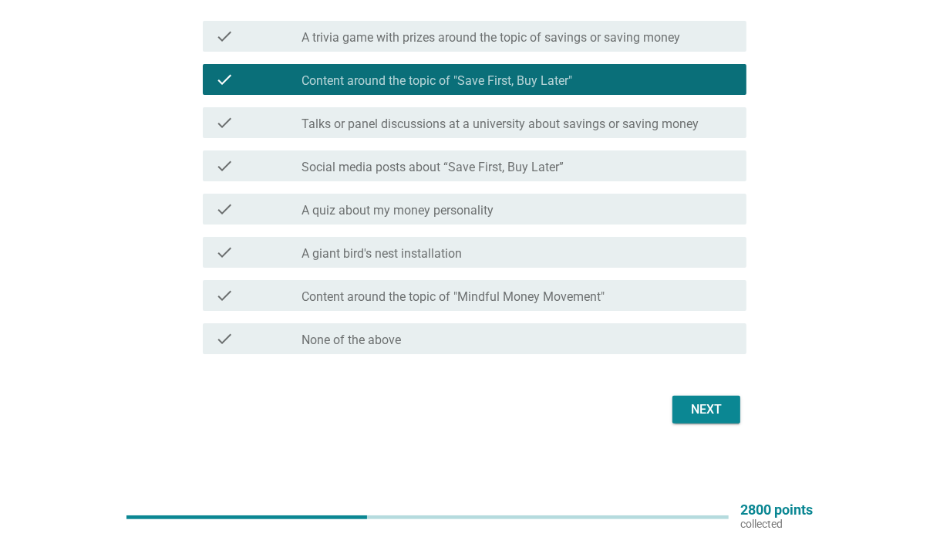
click at [682, 398] on button "Next" at bounding box center [706, 410] width 68 height 28
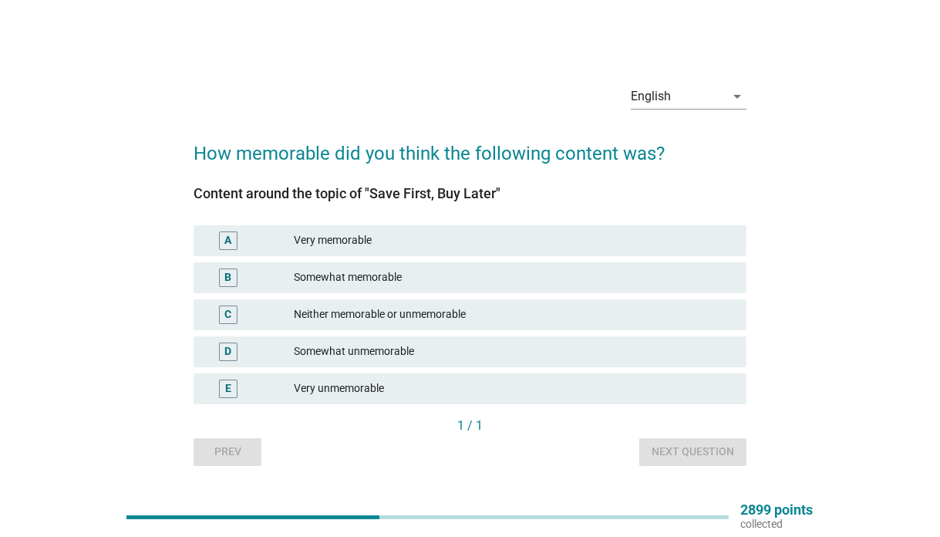
click at [455, 270] on div "Somewhat memorable" at bounding box center [514, 277] width 440 height 19
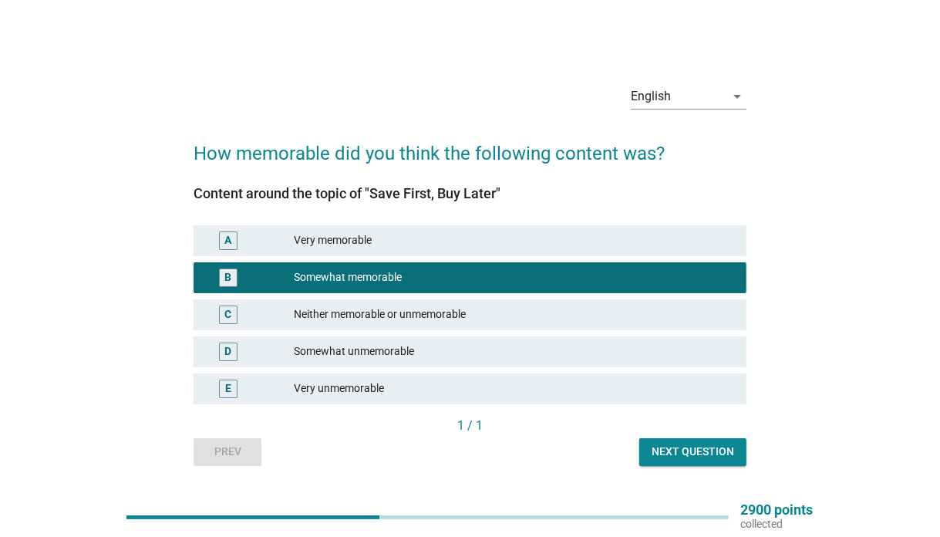
click at [711, 447] on div "Next question" at bounding box center [693, 451] width 83 height 16
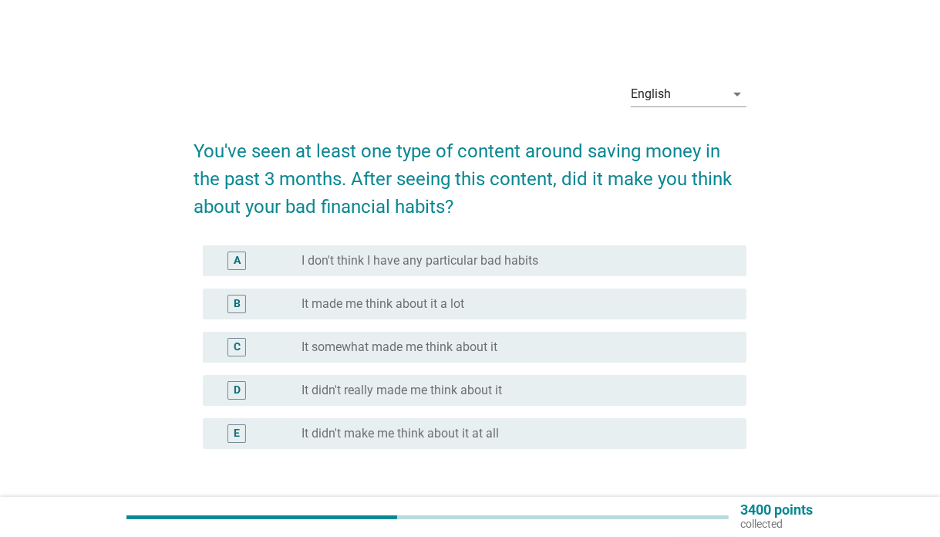
click at [524, 349] on div "radio_button_unchecked It somewhat made me think about it" at bounding box center [511, 346] width 420 height 15
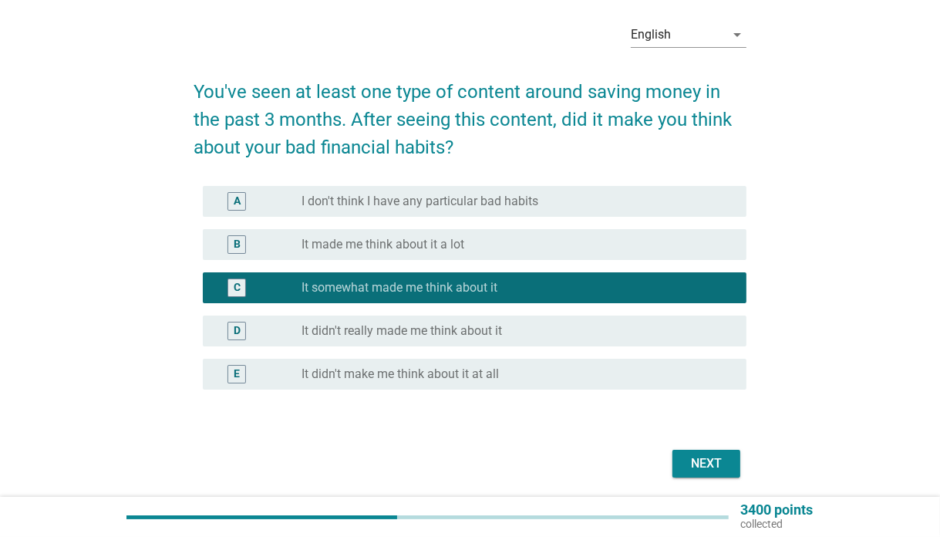
scroll to position [114, 0]
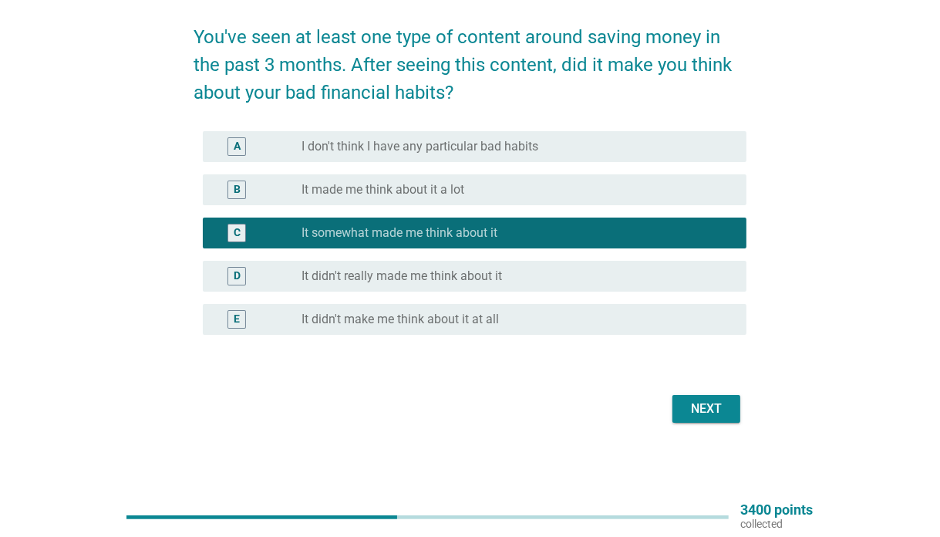
click at [709, 421] on button "Next" at bounding box center [706, 409] width 68 height 28
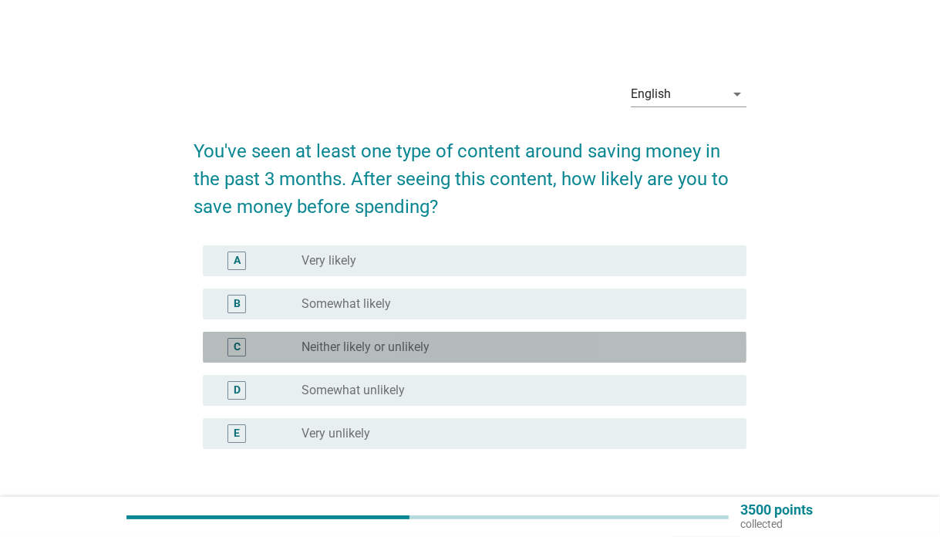
click at [511, 353] on div "radio_button_unchecked Neither likely or unlikely" at bounding box center [511, 346] width 420 height 15
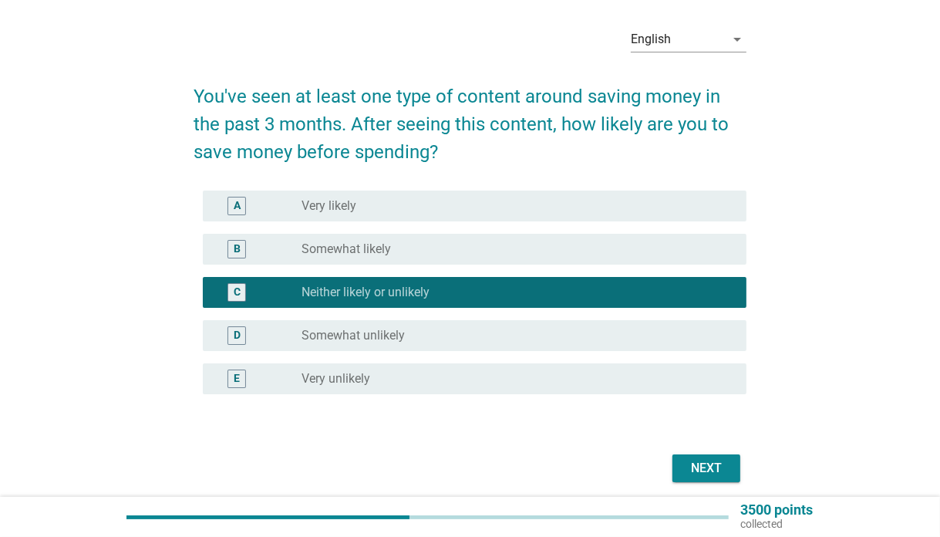
scroll to position [114, 0]
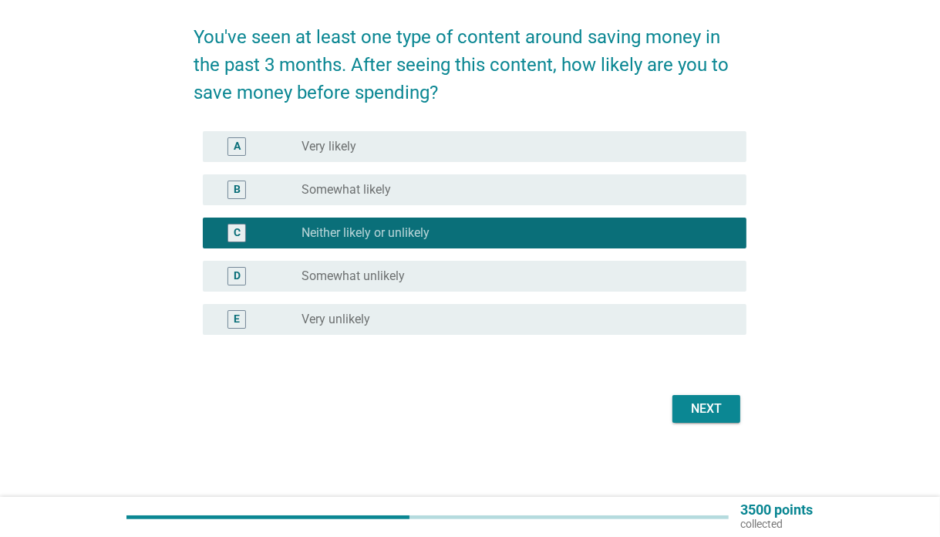
click at [726, 458] on div "English arrow_drop_down You've seen at least one type of content around saving …" at bounding box center [470, 191] width 940 height 611
click at [706, 416] on div "Next" at bounding box center [706, 408] width 43 height 19
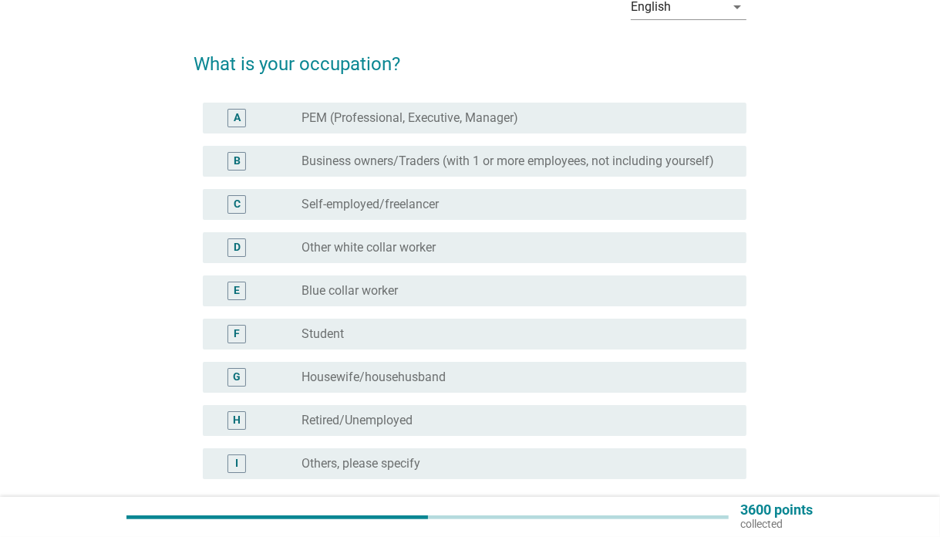
scroll to position [154, 0]
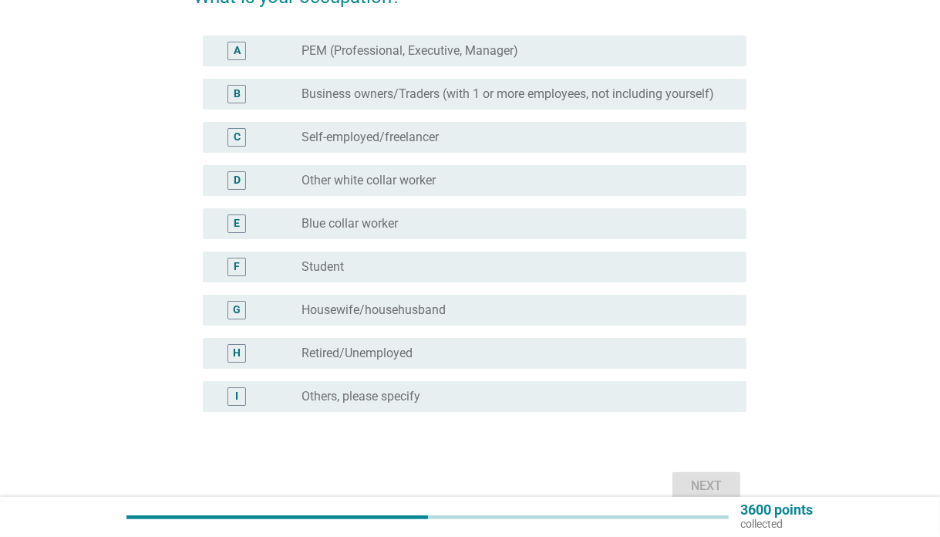
click at [436, 143] on label "Self-employed/freelancer" at bounding box center [369, 137] width 137 height 15
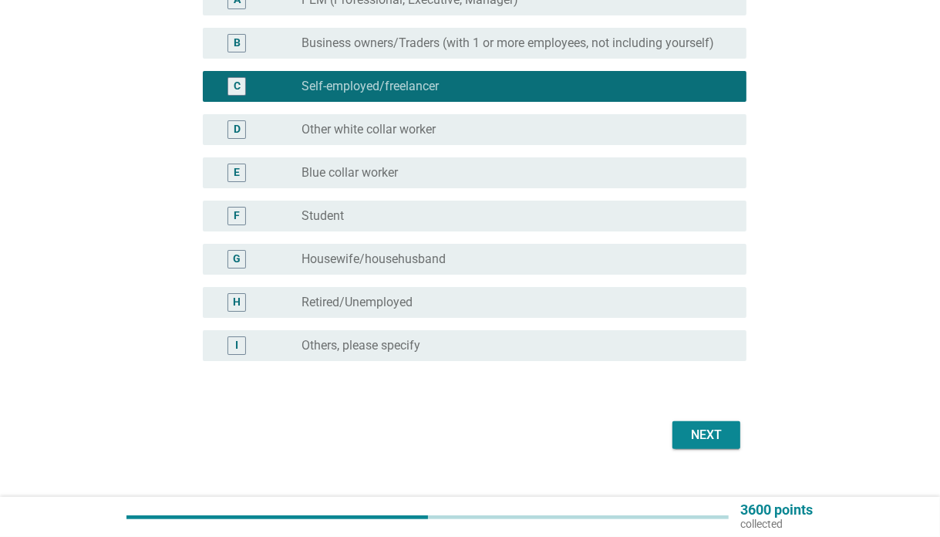
scroll to position [231, 0]
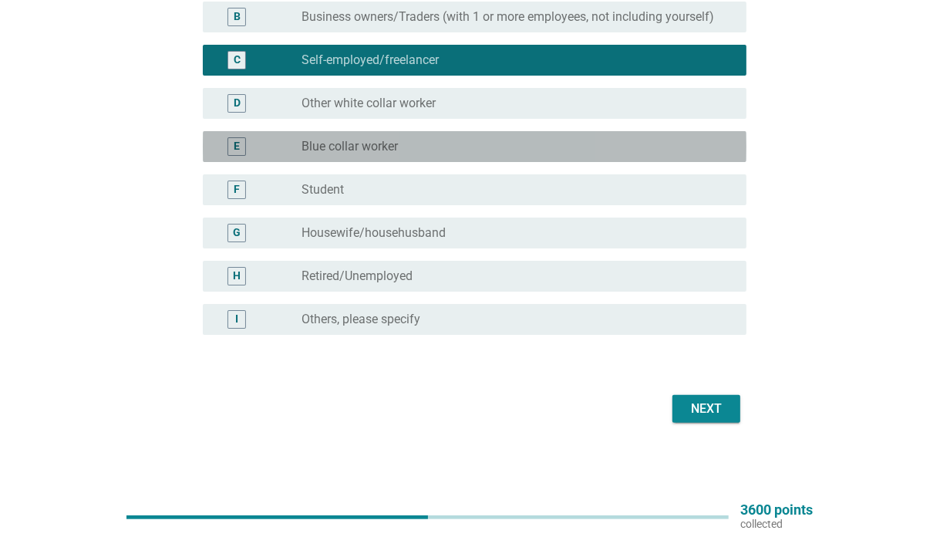
click at [436, 155] on div "radio_button_unchecked Blue collar worker" at bounding box center [517, 146] width 433 height 19
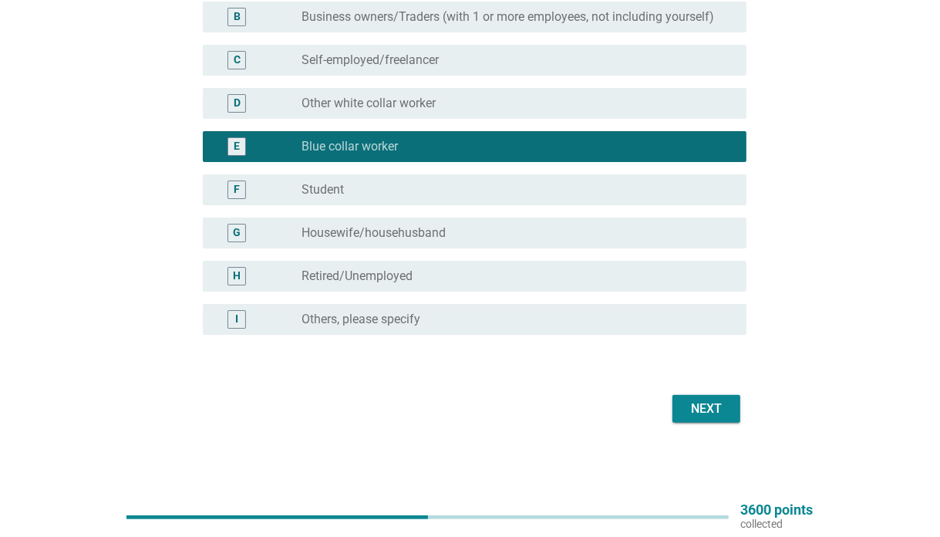
click at [713, 392] on div "Next" at bounding box center [470, 408] width 553 height 37
click at [720, 404] on div "Next" at bounding box center [706, 408] width 43 height 19
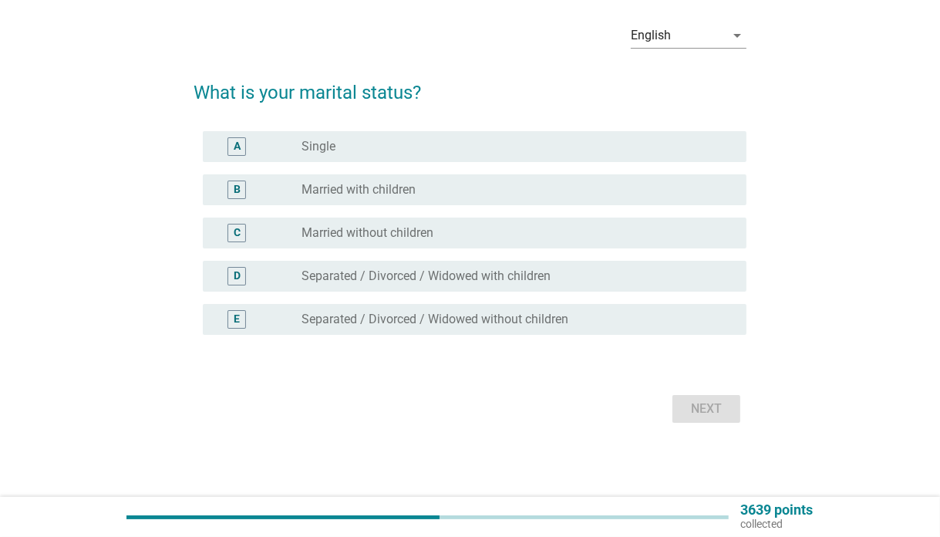
scroll to position [0, 0]
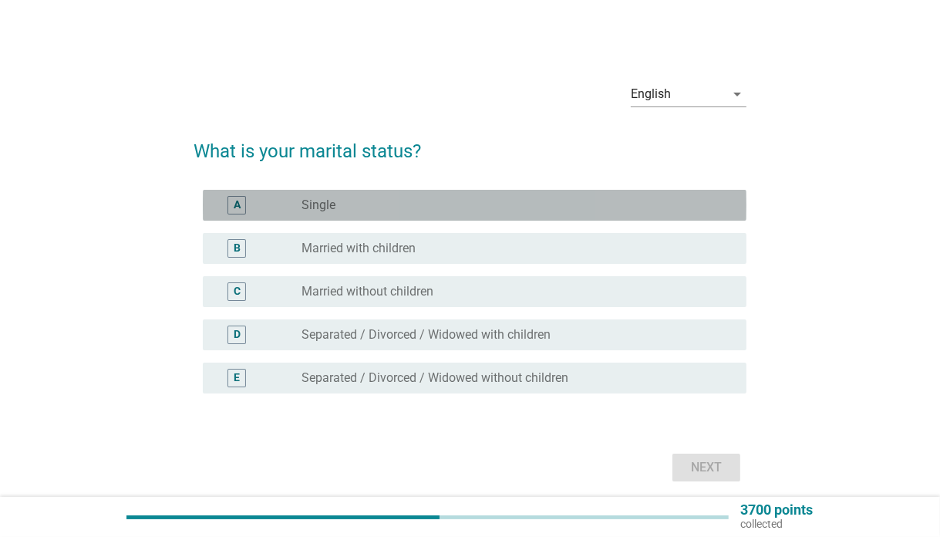
click at [461, 208] on div "radio_button_unchecked Single" at bounding box center [511, 204] width 420 height 15
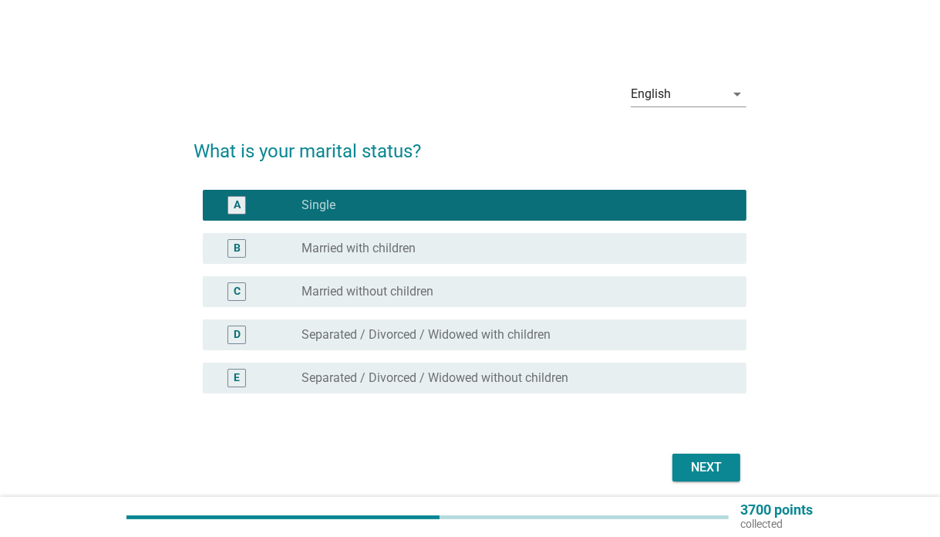
click at [708, 480] on button "Next" at bounding box center [706, 467] width 68 height 28
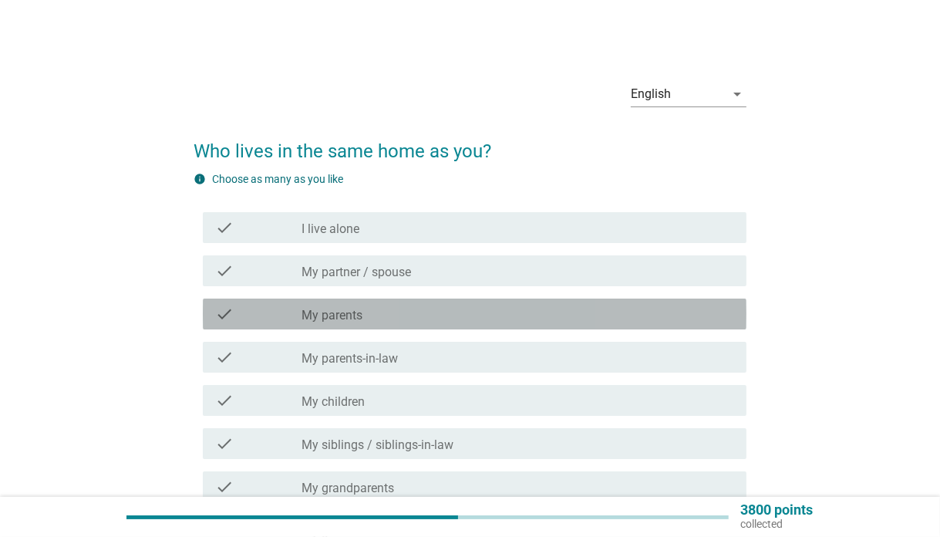
click at [465, 325] on div "check check_box_outline_blank My parents" at bounding box center [475, 313] width 544 height 31
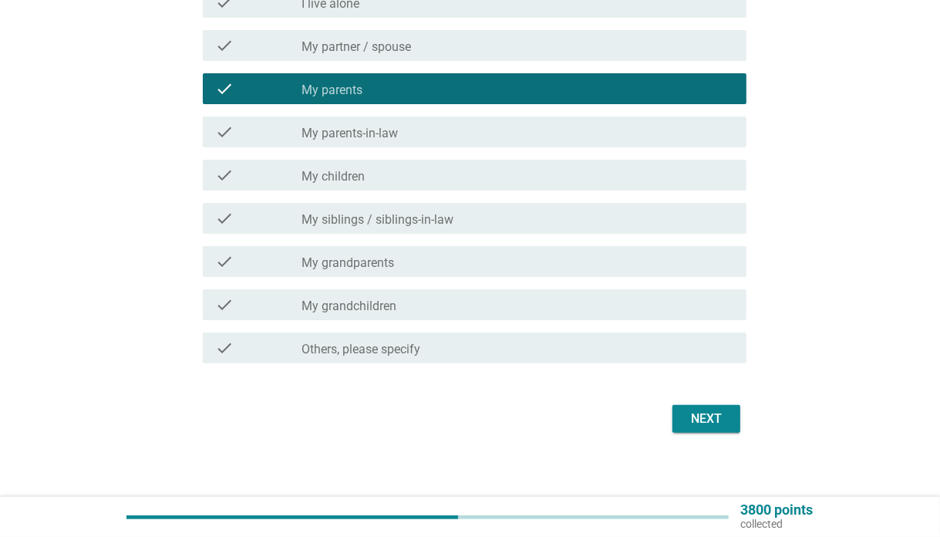
scroll to position [231, 0]
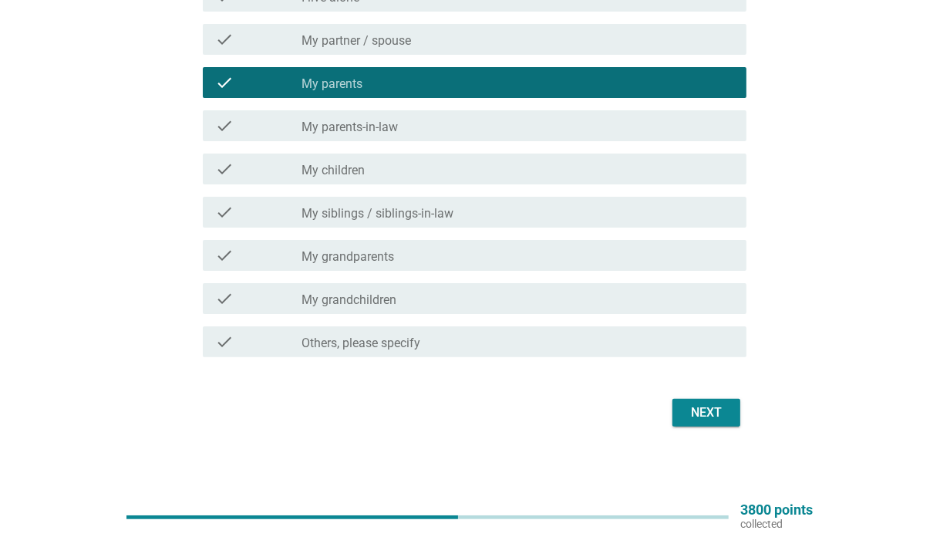
drag, startPoint x: 669, startPoint y: 397, endPoint x: 689, endPoint y: 413, distance: 24.7
click at [676, 401] on div "Next" at bounding box center [470, 412] width 553 height 37
click at [689, 413] on div "Next" at bounding box center [706, 412] width 43 height 19
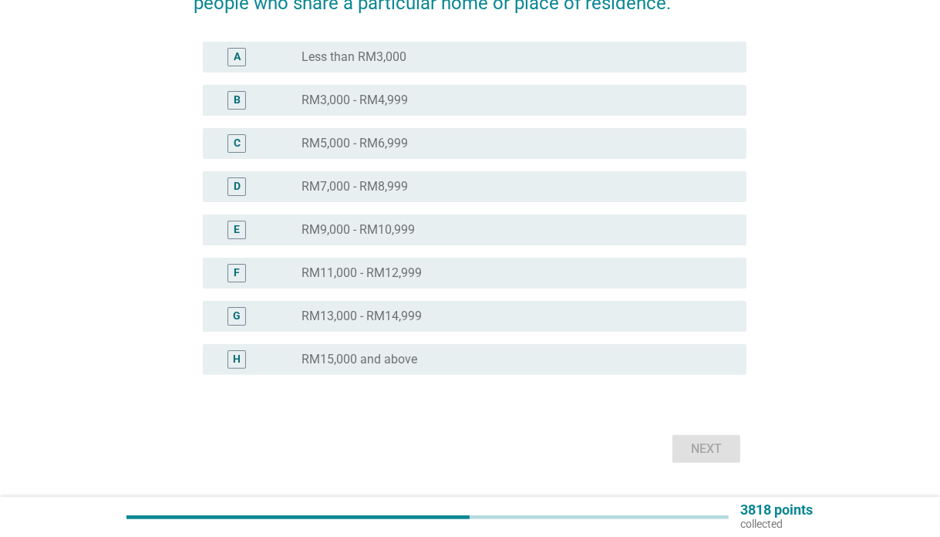
scroll to position [0, 0]
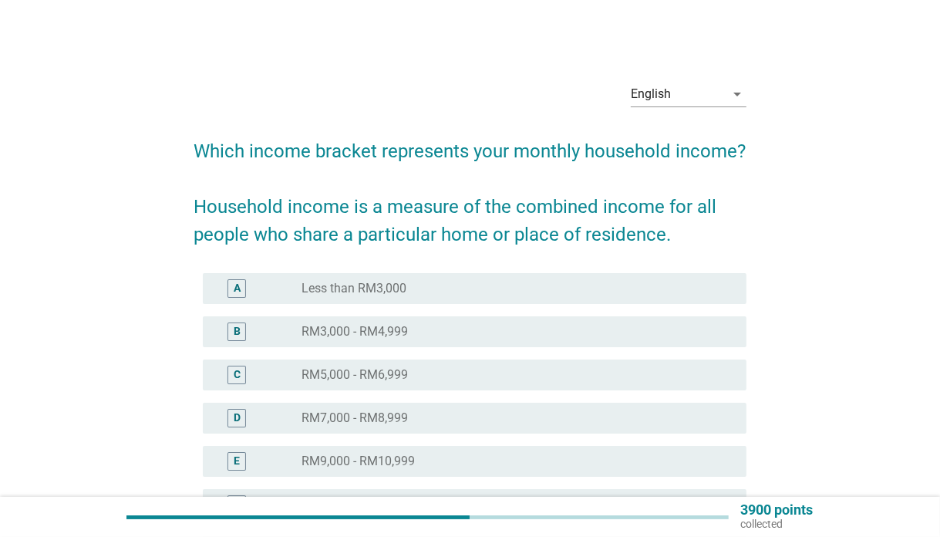
click at [431, 344] on div "B radio_button_unchecked RM3,000 - RM4,999" at bounding box center [475, 331] width 544 height 31
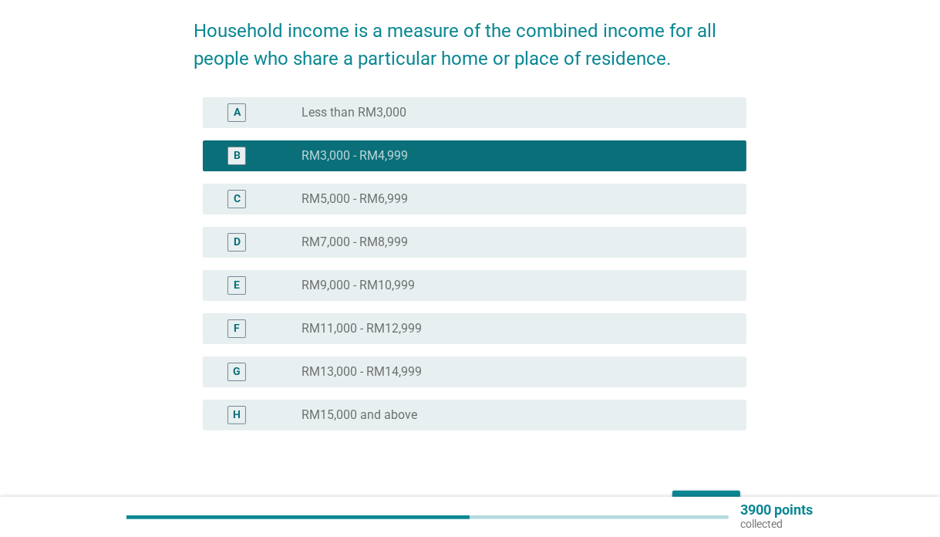
scroll to position [231, 0]
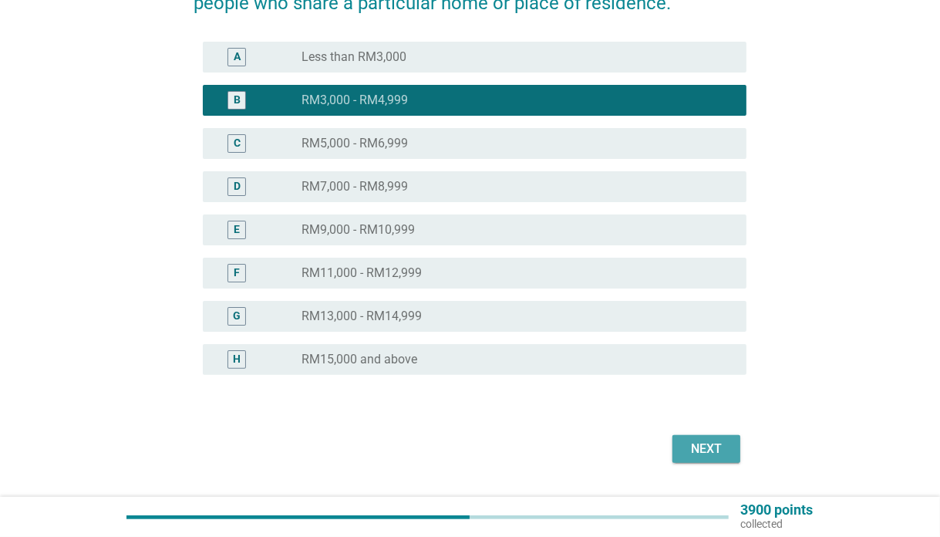
click at [702, 450] on div "Next" at bounding box center [706, 449] width 43 height 19
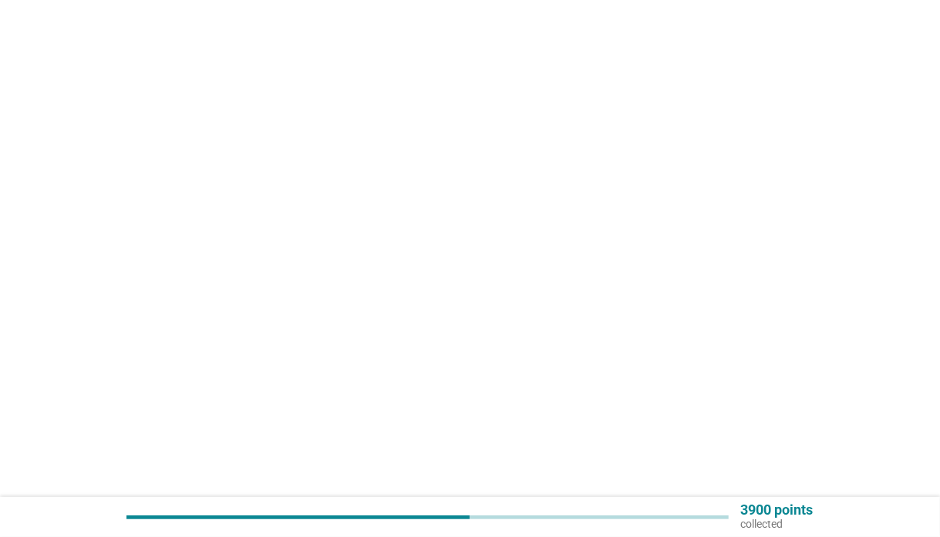
scroll to position [0, 0]
